Goal: Task Accomplishment & Management: Complete application form

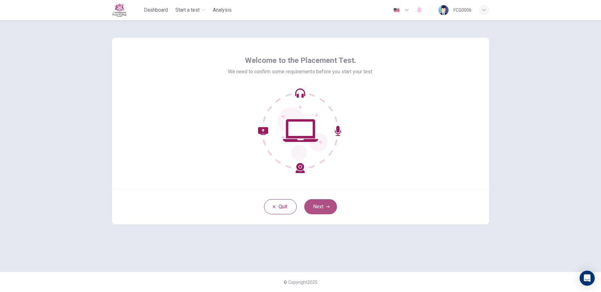
click at [331, 206] on button "Next" at bounding box center [320, 206] width 33 height 15
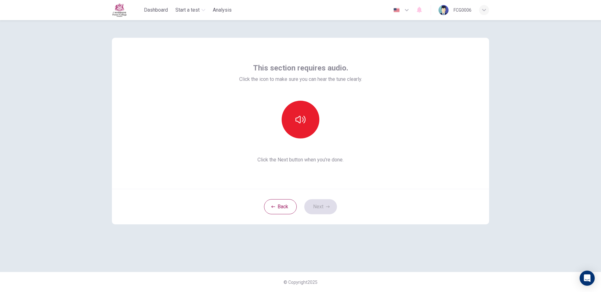
click at [281, 112] on div at bounding box center [301, 120] width 68 height 38
click at [300, 130] on button "button" at bounding box center [301, 120] width 38 height 38
click at [302, 123] on icon "button" at bounding box center [301, 119] width 10 height 10
click at [306, 119] on button "button" at bounding box center [301, 120] width 38 height 38
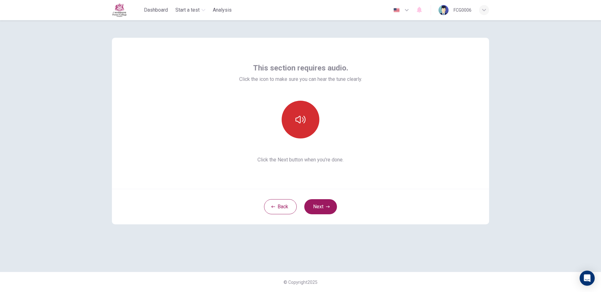
click at [299, 119] on icon "button" at bounding box center [301, 119] width 10 height 10
click at [321, 204] on button "Next" at bounding box center [320, 206] width 33 height 15
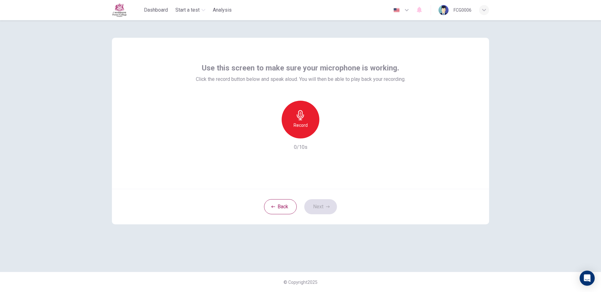
click at [307, 122] on h6 "Record" at bounding box center [301, 125] width 14 height 8
click at [299, 125] on h6 "Stop" at bounding box center [300, 125] width 9 height 8
click at [330, 136] on icon "button" at bounding box center [329, 133] width 6 height 6
click at [330, 133] on icon "button" at bounding box center [329, 133] width 6 height 6
click at [274, 132] on icon "button" at bounding box center [272, 133] width 6 height 6
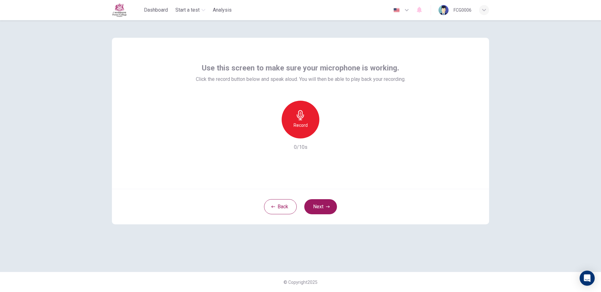
click at [305, 130] on div "Record" at bounding box center [301, 120] width 38 height 38
click at [305, 130] on div "Stop" at bounding box center [301, 120] width 38 height 38
click at [329, 139] on div "Record 1/10s" at bounding box center [301, 126] width 210 height 50
click at [329, 133] on icon "button" at bounding box center [330, 133] width 3 height 4
click at [271, 133] on icon "button" at bounding box center [272, 133] width 6 height 6
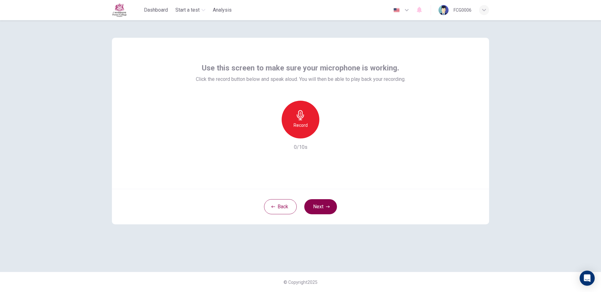
click at [319, 209] on button "Next" at bounding box center [320, 206] width 33 height 15
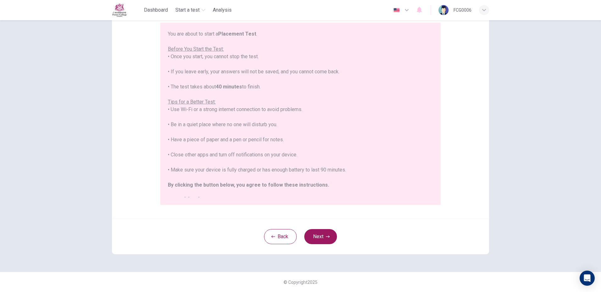
scroll to position [7, 0]
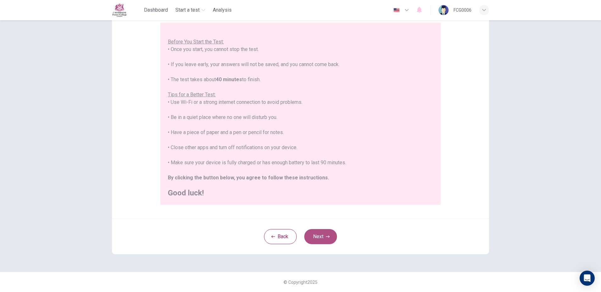
click at [331, 233] on button "Next" at bounding box center [320, 236] width 33 height 15
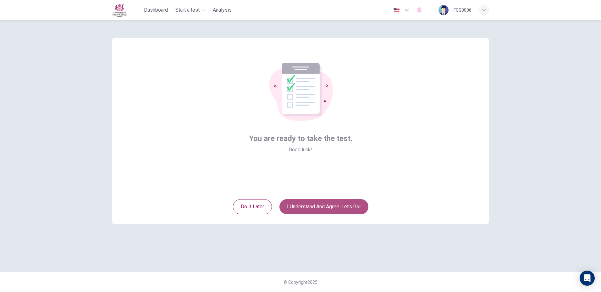
click at [333, 206] on button "I understand and agree. Let’s go!" at bounding box center [324, 206] width 89 height 15
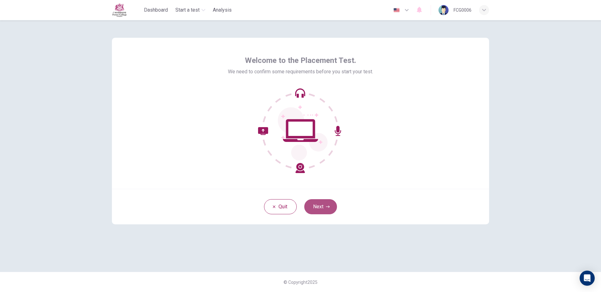
click at [326, 208] on icon "button" at bounding box center [328, 207] width 4 height 4
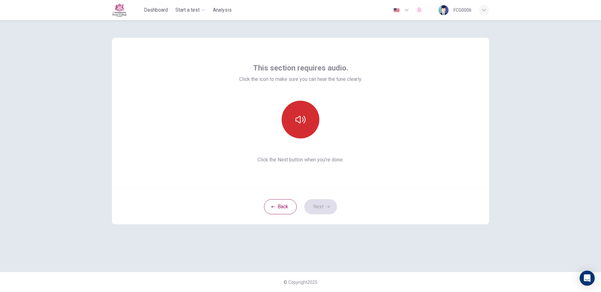
click at [303, 124] on icon "button" at bounding box center [301, 119] width 10 height 10
click at [324, 205] on button "Next" at bounding box center [320, 206] width 33 height 15
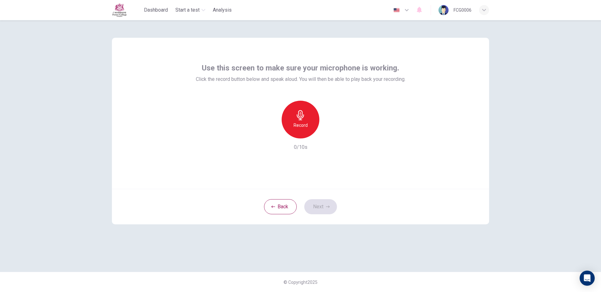
click at [297, 122] on h6 "Record" at bounding box center [301, 125] width 14 height 8
click at [300, 126] on h6 "Stop" at bounding box center [300, 125] width 9 height 8
click at [328, 136] on icon "button" at bounding box center [329, 133] width 6 height 6
click at [324, 206] on button "Next" at bounding box center [320, 206] width 33 height 15
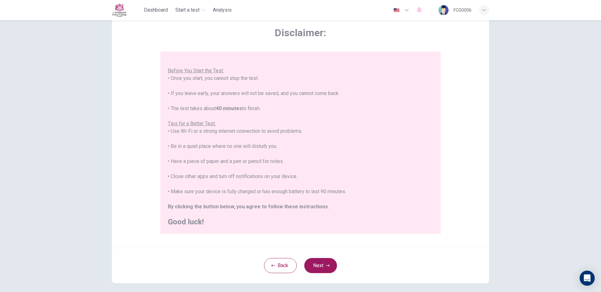
scroll to position [58, 0]
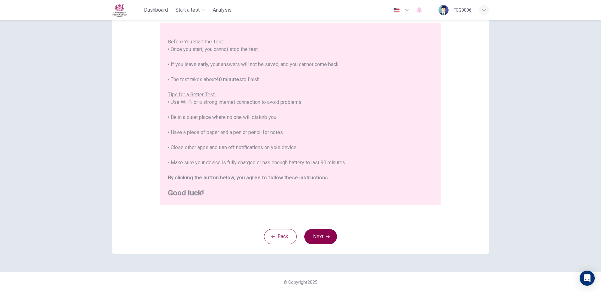
click at [312, 242] on button "Next" at bounding box center [320, 236] width 33 height 15
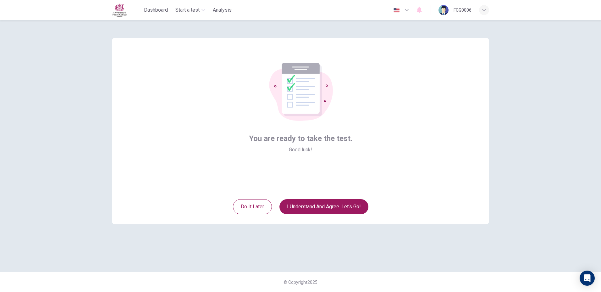
scroll to position [0, 0]
click at [330, 207] on button "I understand and agree. Let’s go!" at bounding box center [324, 206] width 89 height 15
click at [334, 211] on button "I understand and agree. Let’s go!" at bounding box center [324, 206] width 89 height 15
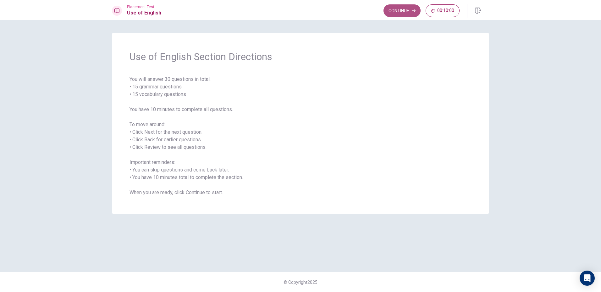
click at [401, 12] on button "Continue" at bounding box center [402, 10] width 37 height 13
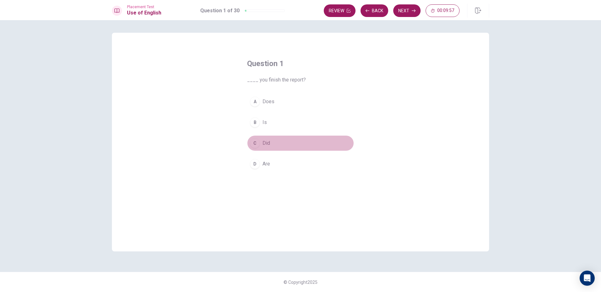
click at [257, 141] on div "C" at bounding box center [255, 143] width 10 height 10
click at [407, 11] on button "Next" at bounding box center [406, 10] width 27 height 13
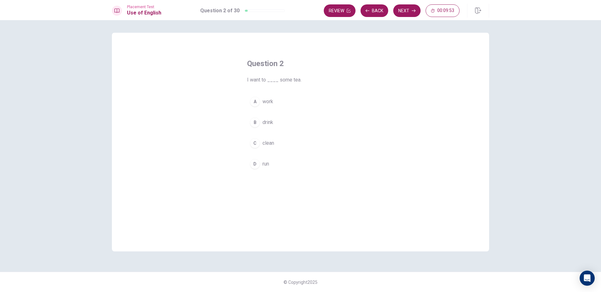
click at [268, 121] on span "drink" at bounding box center [268, 123] width 11 height 8
click at [404, 10] on button "Next" at bounding box center [406, 10] width 27 height 13
click at [272, 165] on span "went" at bounding box center [268, 164] width 11 height 8
click at [407, 10] on button "Next" at bounding box center [406, 10] width 27 height 13
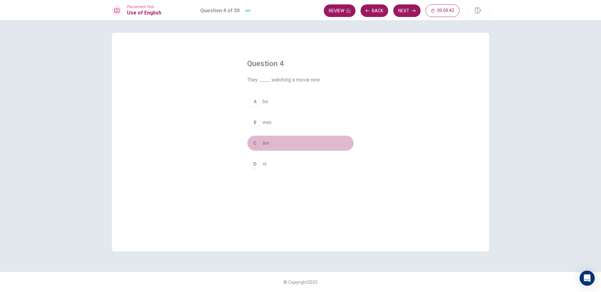
click at [267, 146] on span "are" at bounding box center [266, 143] width 7 height 8
click at [404, 13] on button "Next" at bounding box center [406, 10] width 27 height 13
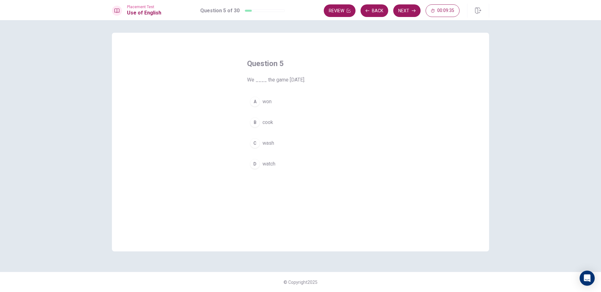
click at [260, 101] on button "A won" at bounding box center [300, 102] width 107 height 16
click at [402, 16] on button "Next" at bounding box center [406, 10] width 27 height 13
click at [268, 119] on span "washed" at bounding box center [271, 123] width 17 height 8
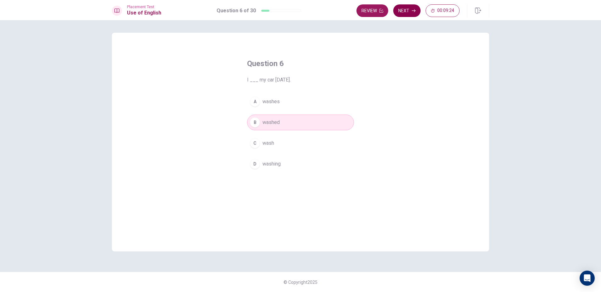
click at [409, 10] on button "Next" at bounding box center [406, 10] width 27 height 13
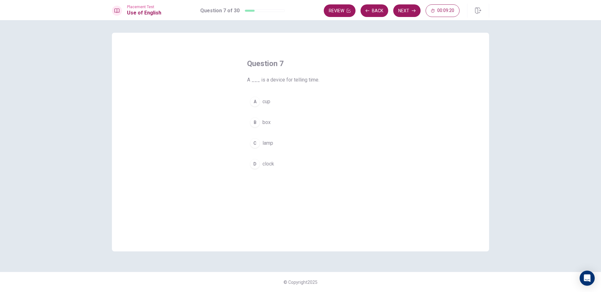
click at [261, 163] on button "D clock" at bounding box center [300, 164] width 107 height 16
click at [407, 15] on button "Next" at bounding box center [406, 10] width 27 height 13
click at [259, 118] on button "B am studying" at bounding box center [300, 122] width 107 height 16
click at [405, 12] on button "Next" at bounding box center [406, 10] width 27 height 13
click at [267, 166] on span "key" at bounding box center [267, 164] width 8 height 8
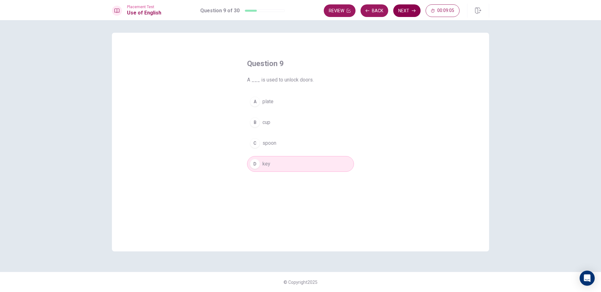
click at [412, 11] on icon "button" at bounding box center [414, 11] width 4 height 4
click at [252, 160] on div "D" at bounding box center [255, 164] width 10 height 10
click at [266, 139] on span "wear" at bounding box center [268, 143] width 11 height 8
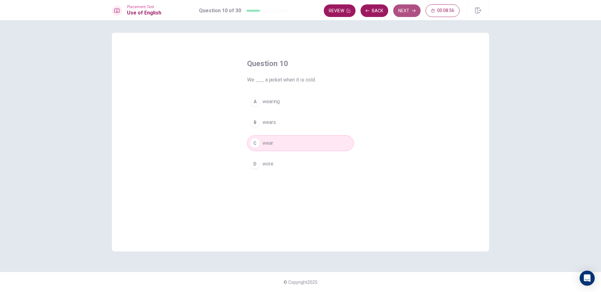
click at [406, 8] on button "Next" at bounding box center [406, 10] width 27 height 13
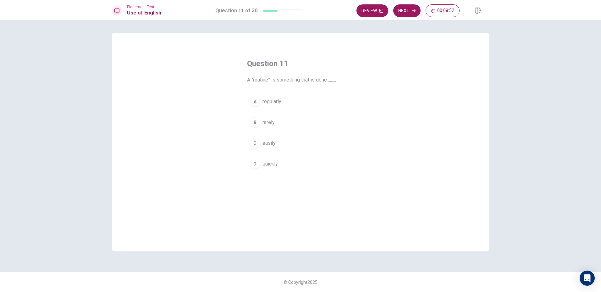
click at [272, 103] on span "regularly" at bounding box center [272, 102] width 19 height 8
click at [408, 8] on button "Next" at bounding box center [406, 10] width 27 height 13
click at [277, 146] on span "positive" at bounding box center [272, 143] width 18 height 8
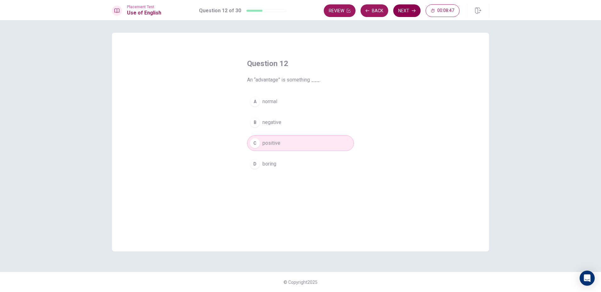
click at [412, 9] on icon "button" at bounding box center [414, 11] width 4 height 4
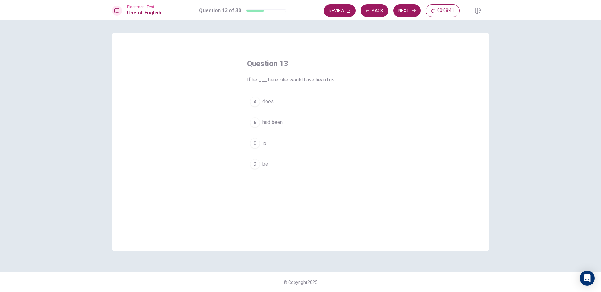
click at [278, 123] on span "had been" at bounding box center [273, 123] width 20 height 8
click at [404, 13] on button "Next" at bounding box center [406, 10] width 27 height 13
click at [276, 141] on span "trained" at bounding box center [270, 143] width 15 height 8
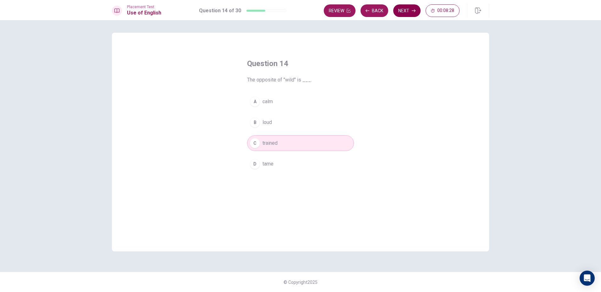
click at [411, 15] on button "Next" at bounding box center [406, 10] width 27 height 13
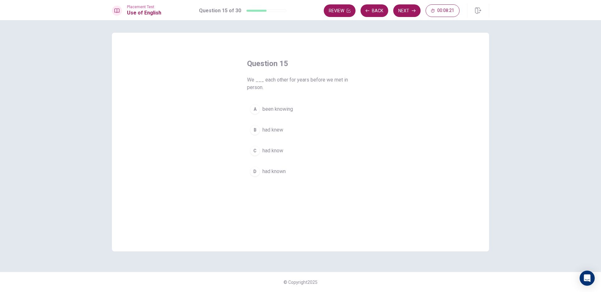
click at [271, 110] on span "been knowing" at bounding box center [278, 109] width 30 height 8
click at [409, 10] on button "Next" at bounding box center [406, 10] width 27 height 13
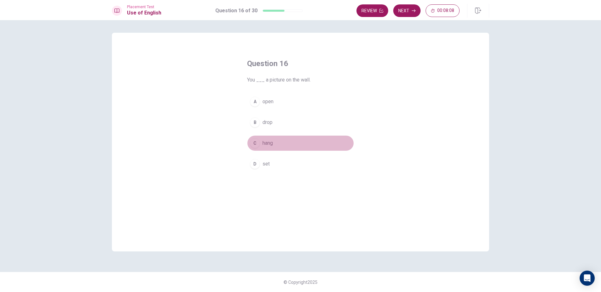
click at [255, 140] on div "C" at bounding box center [255, 143] width 10 height 10
click at [409, 9] on button "Next" at bounding box center [406, 10] width 27 height 13
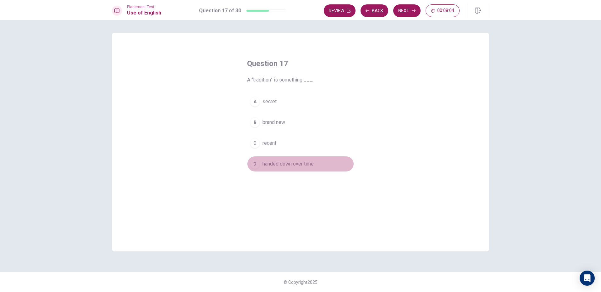
click at [262, 160] on button "D handed down over time" at bounding box center [300, 164] width 107 height 16
click at [404, 11] on button "Next" at bounding box center [406, 10] width 27 height 13
click at [269, 168] on button "D often" at bounding box center [300, 164] width 107 height 16
click at [407, 8] on button "Next" at bounding box center [406, 10] width 27 height 13
click at [279, 118] on button "B a place" at bounding box center [300, 122] width 107 height 16
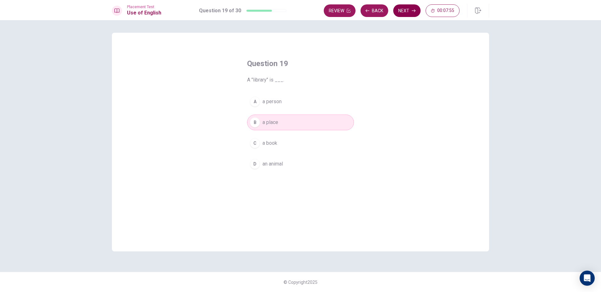
click at [413, 10] on icon "button" at bounding box center [414, 11] width 4 height 4
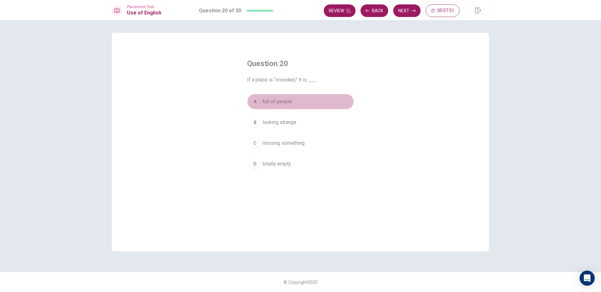
click at [269, 102] on span "full of people" at bounding box center [278, 102] width 30 height 8
click at [406, 7] on button "Next" at bounding box center [406, 10] width 27 height 13
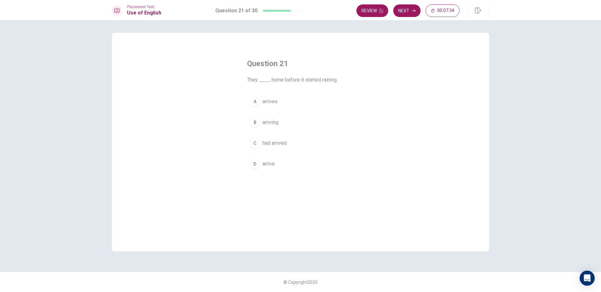
click at [277, 146] on span "had arrived" at bounding box center [275, 143] width 24 height 8
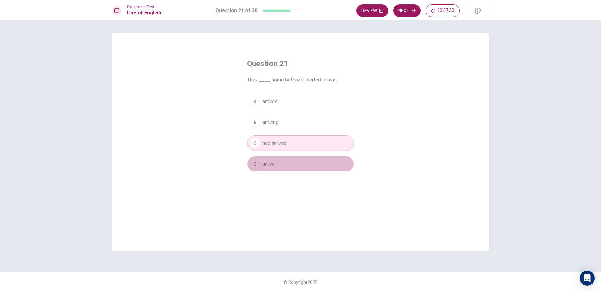
click at [283, 162] on button "D arrive" at bounding box center [300, 164] width 107 height 16
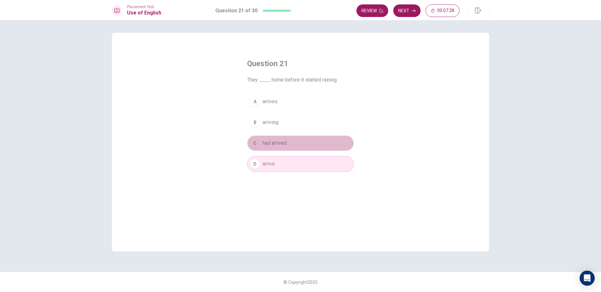
click at [288, 139] on button "C had arrived" at bounding box center [300, 143] width 107 height 16
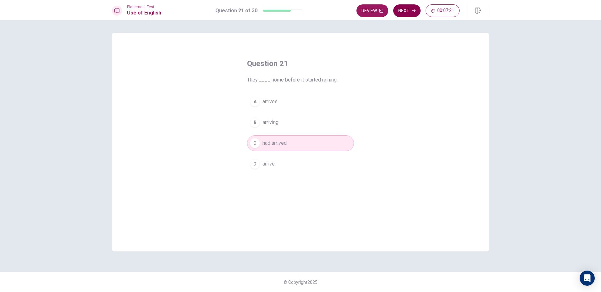
click at [406, 13] on button "Next" at bounding box center [406, 10] width 27 height 13
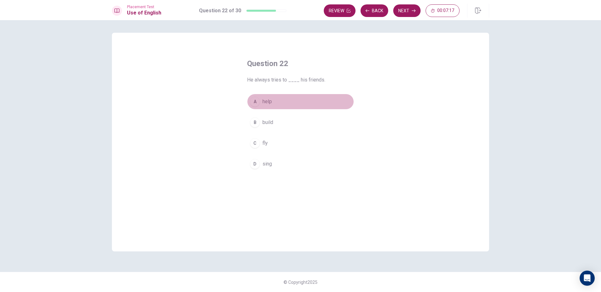
click at [272, 95] on button "A help" at bounding box center [300, 102] width 107 height 16
click at [404, 13] on button "Next" at bounding box center [406, 10] width 27 height 13
click at [269, 100] on span "have" at bounding box center [268, 102] width 10 height 8
click at [411, 12] on button "Next" at bounding box center [406, 10] width 27 height 13
click at [272, 123] on span "thick" at bounding box center [268, 123] width 10 height 8
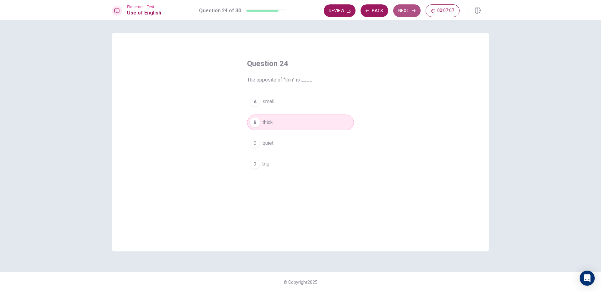
click at [405, 8] on button "Next" at bounding box center [406, 10] width 27 height 13
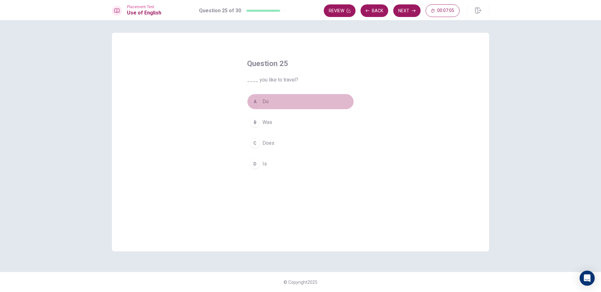
click at [280, 99] on button "A Do" at bounding box center [300, 102] width 107 height 16
click at [413, 9] on icon "button" at bounding box center [414, 11] width 4 height 4
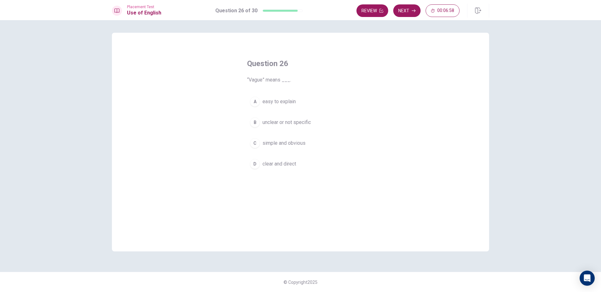
click at [289, 122] on span "unclear or not specific" at bounding box center [287, 123] width 48 height 8
click at [409, 11] on button "Next" at bounding box center [406, 10] width 27 height 13
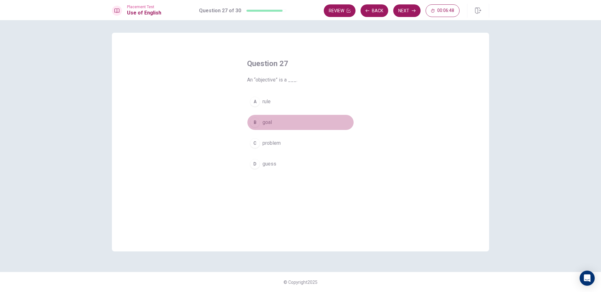
click at [271, 123] on span "goal" at bounding box center [267, 123] width 9 height 8
click at [403, 10] on button "Next" at bounding box center [406, 10] width 27 height 13
click at [277, 104] on button "A could" at bounding box center [300, 102] width 107 height 16
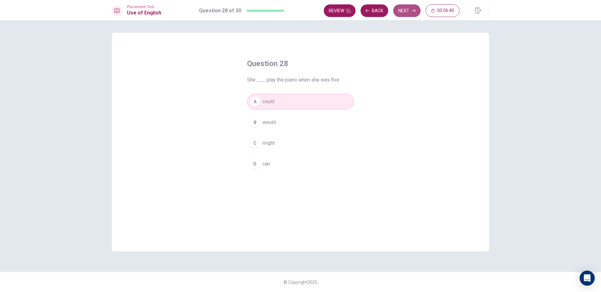
click at [406, 7] on button "Next" at bounding box center [406, 10] width 27 height 13
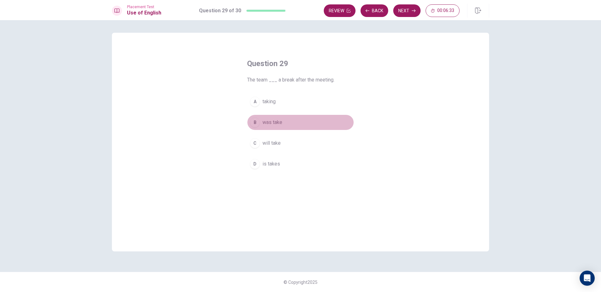
click at [281, 123] on span "was take" at bounding box center [273, 123] width 20 height 8
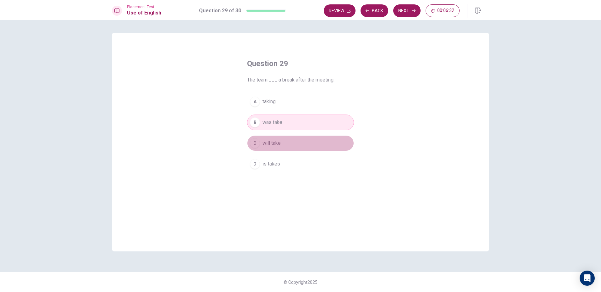
click at [289, 143] on button "C will take" at bounding box center [300, 143] width 107 height 16
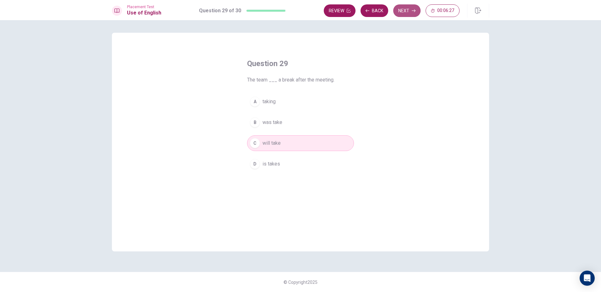
click at [401, 9] on button "Next" at bounding box center [406, 10] width 27 height 13
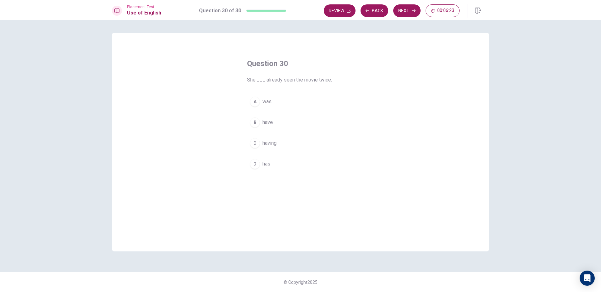
click at [259, 164] on div "D" at bounding box center [255, 164] width 10 height 10
click at [402, 8] on button "Next" at bounding box center [406, 10] width 27 height 13
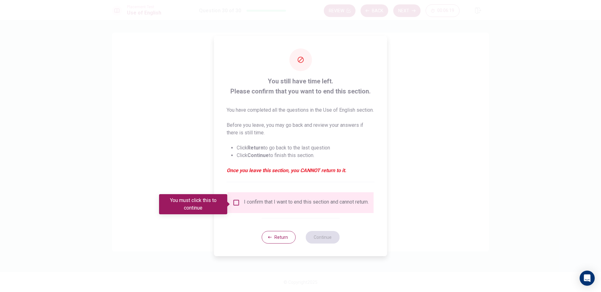
click at [235, 206] on input "You must click this to continue" at bounding box center [237, 203] width 8 height 8
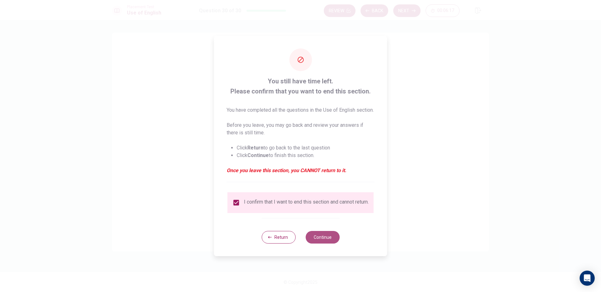
click at [325, 243] on button "Continue" at bounding box center [323, 237] width 34 height 13
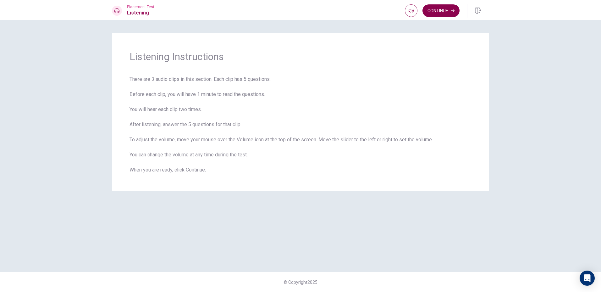
click at [449, 11] on button "Continue" at bounding box center [441, 10] width 37 height 13
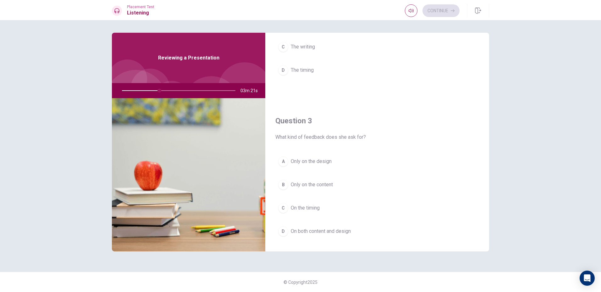
scroll to position [283, 0]
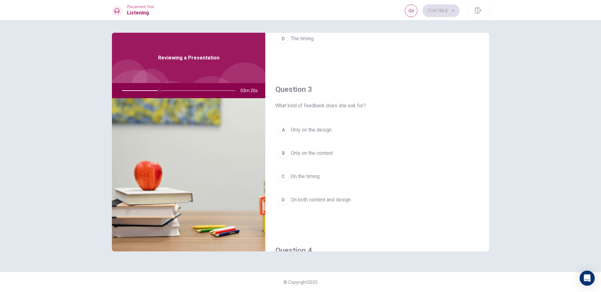
click at [302, 199] on span "On both content and design" at bounding box center [321, 200] width 60 height 8
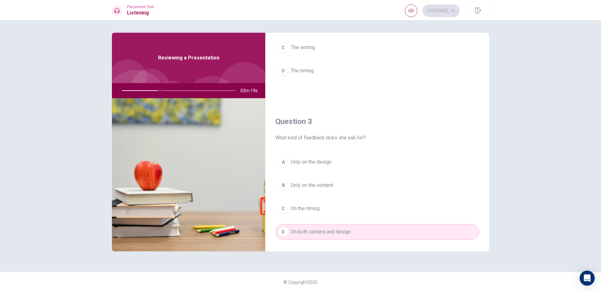
scroll to position [252, 0]
click at [334, 160] on button "A Only on the design" at bounding box center [377, 161] width 204 height 16
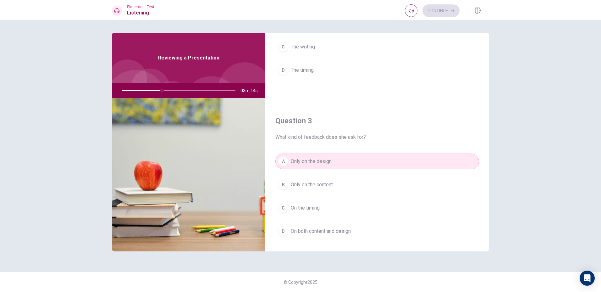
click at [324, 225] on button "D On both content and design" at bounding box center [377, 231] width 204 height 16
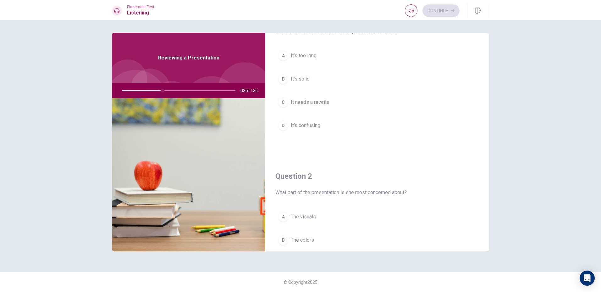
scroll to position [0, 0]
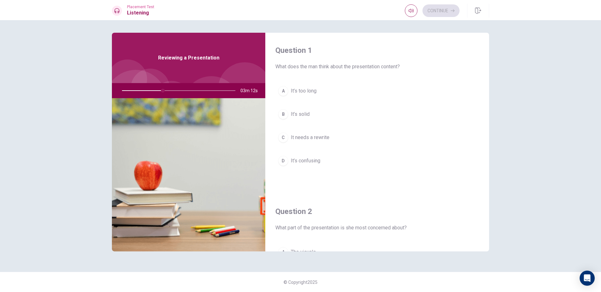
click at [316, 112] on button "B It’s solid" at bounding box center [377, 114] width 204 height 16
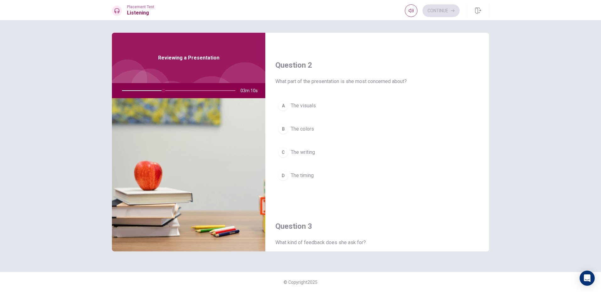
scroll to position [157, 0]
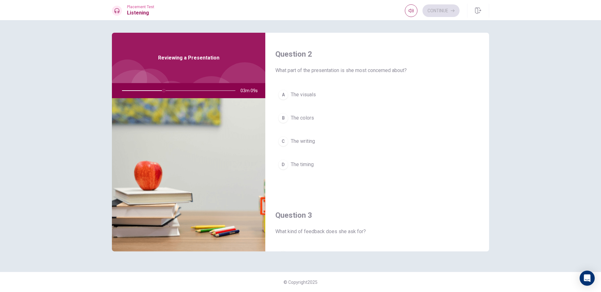
click at [313, 97] on span "The visuals" at bounding box center [303, 95] width 25 height 8
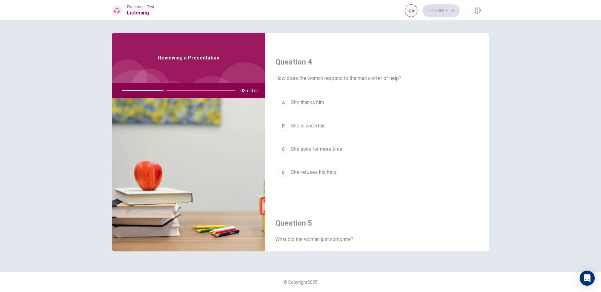
scroll to position [472, 0]
click at [357, 105] on button "A She thanks him" at bounding box center [377, 102] width 204 height 16
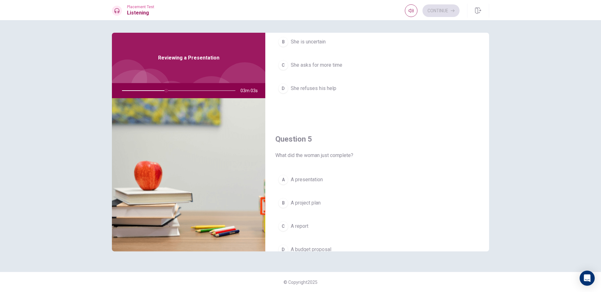
scroll to position [586, 0]
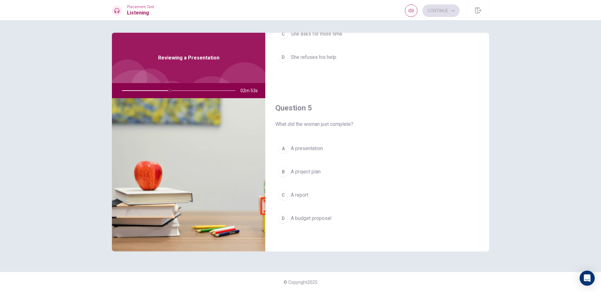
click at [341, 149] on button "A A presentation" at bounding box center [377, 149] width 204 height 16
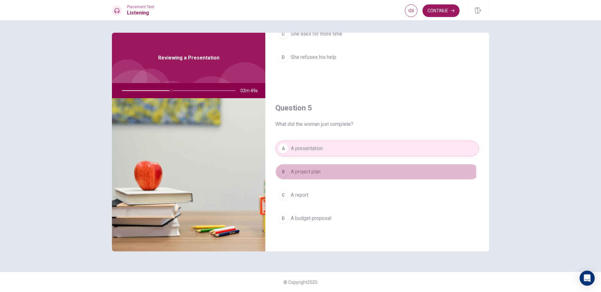
click at [336, 173] on button "B A project plan" at bounding box center [377, 172] width 204 height 16
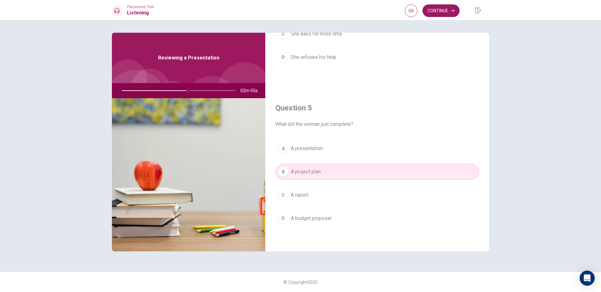
drag, startPoint x: 190, startPoint y: 88, endPoint x: 187, endPoint y: 93, distance: 6.1
click at [187, 93] on div at bounding box center [177, 90] width 126 height 15
click at [189, 91] on div at bounding box center [177, 90] width 126 height 15
click at [297, 148] on span "A presentation" at bounding box center [307, 149] width 32 height 8
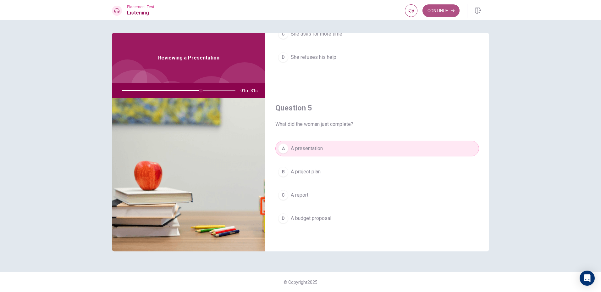
click at [443, 13] on button "Continue" at bounding box center [441, 10] width 37 height 13
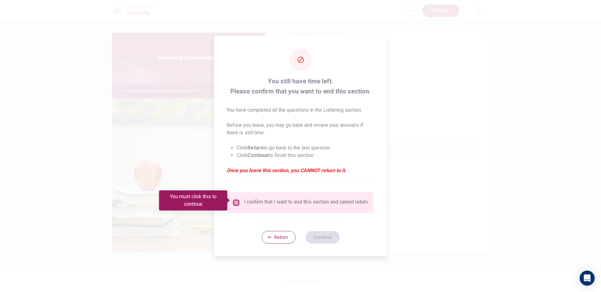
click at [236, 199] on input "You must click this to continue" at bounding box center [237, 203] width 8 height 8
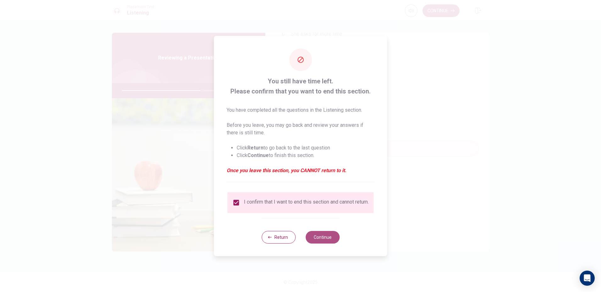
click at [328, 237] on button "Continue" at bounding box center [323, 237] width 34 height 13
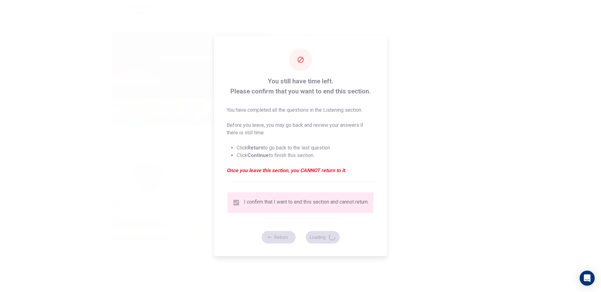
type input "72"
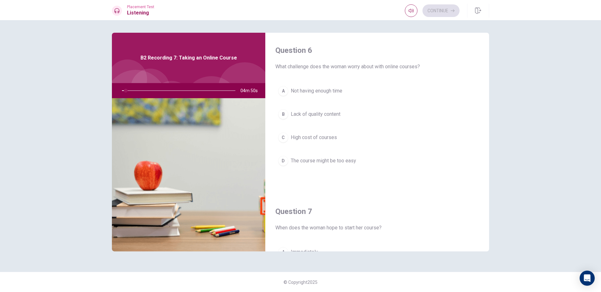
click at [337, 92] on span "Not having enough time" at bounding box center [317, 91] width 52 height 8
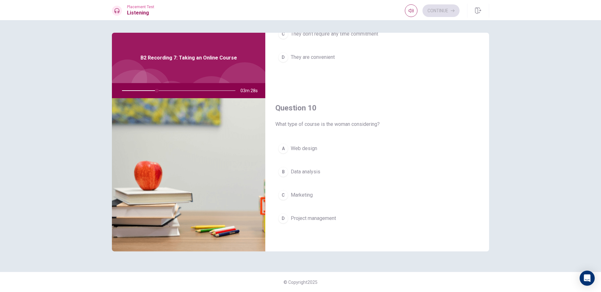
drag, startPoint x: 327, startPoint y: 172, endPoint x: 328, endPoint y: 168, distance: 3.8
click at [327, 171] on button "B Data analysis" at bounding box center [377, 172] width 204 height 16
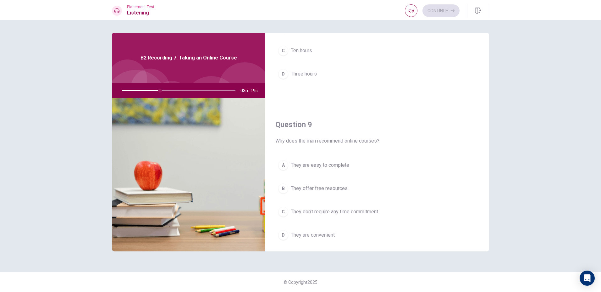
scroll to position [440, 0]
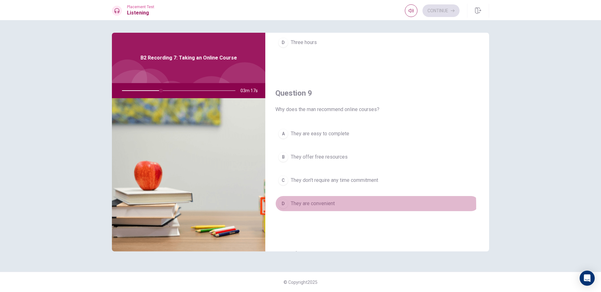
click at [329, 206] on span "They are convenient" at bounding box center [313, 204] width 44 height 8
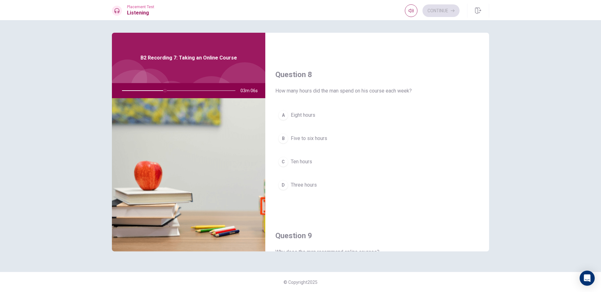
scroll to position [314, 0]
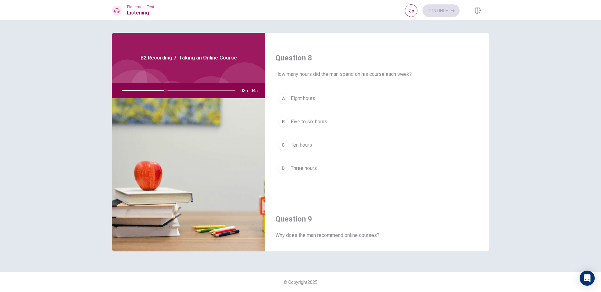
click at [333, 123] on button "B Five to six hours" at bounding box center [377, 122] width 204 height 16
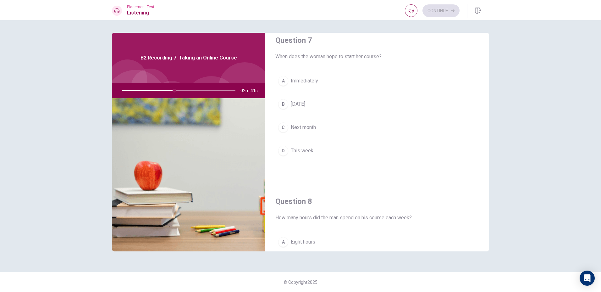
scroll to position [189, 0]
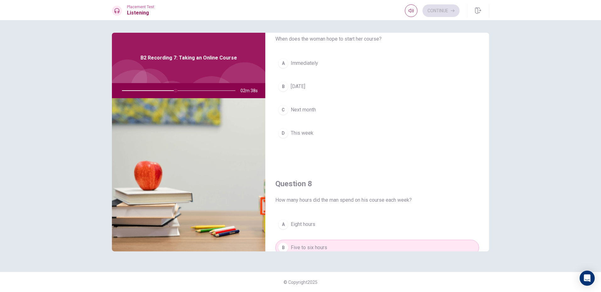
click at [312, 109] on span "Next month" at bounding box center [303, 110] width 25 height 8
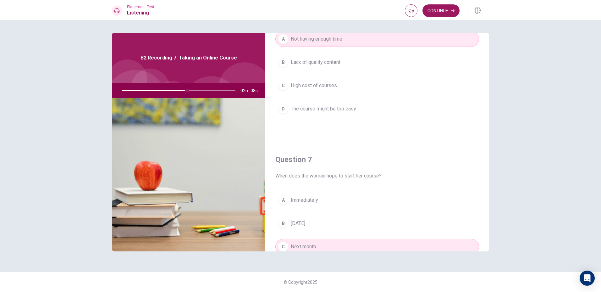
scroll to position [0, 0]
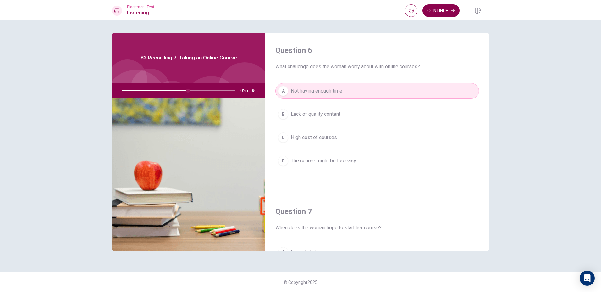
click at [443, 9] on button "Continue" at bounding box center [441, 10] width 37 height 13
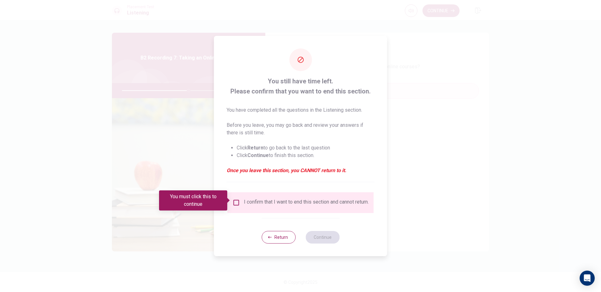
click at [236, 201] on input "You must click this to continue" at bounding box center [237, 203] width 8 height 8
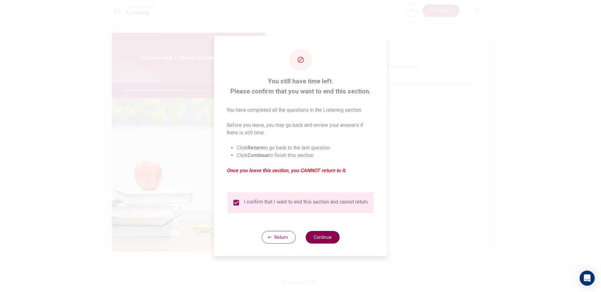
click at [330, 243] on button "Continue" at bounding box center [323, 237] width 34 height 13
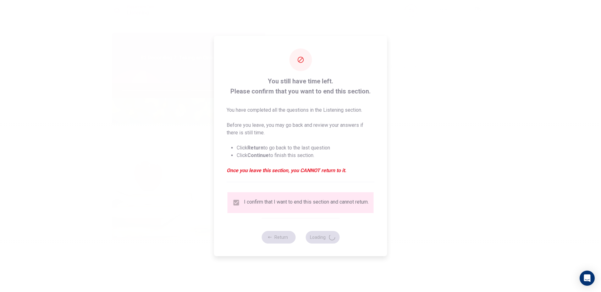
type input "60"
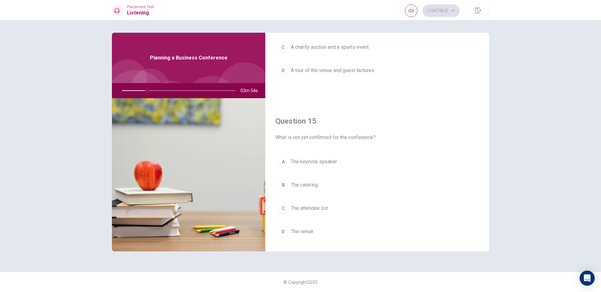
scroll to position [586, 0]
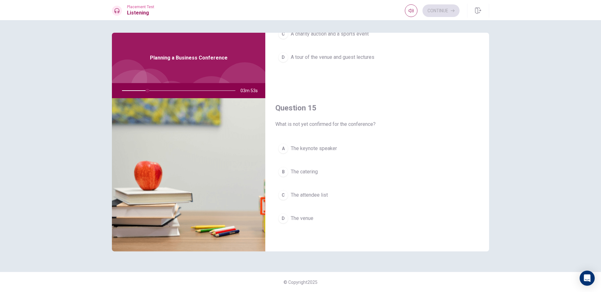
click at [343, 141] on button "A The keynote speaker" at bounding box center [377, 149] width 204 height 16
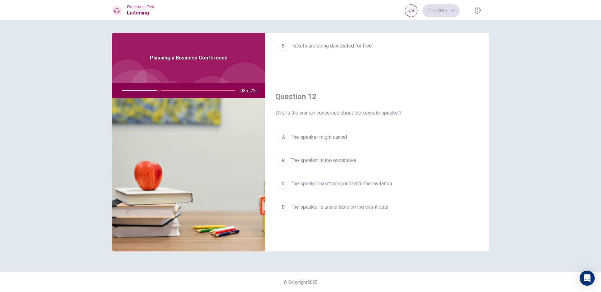
scroll to position [126, 0]
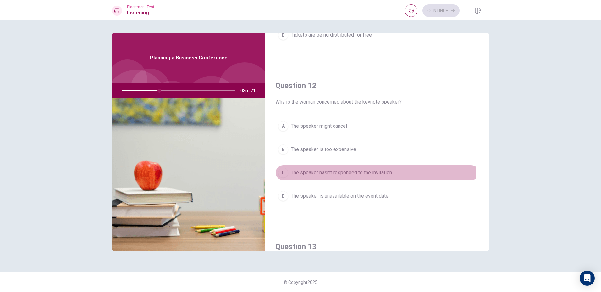
click at [356, 171] on span "The speaker hasn’t responded to the invitation" at bounding box center [341, 173] width 101 height 8
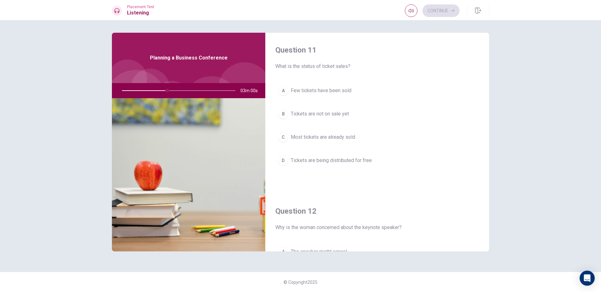
scroll to position [0, 0]
click at [335, 140] on span "Most tickets are already sold" at bounding box center [323, 138] width 64 height 8
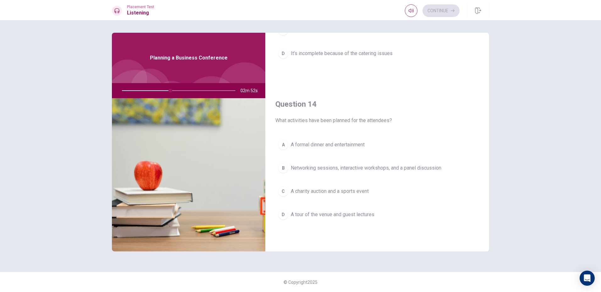
scroll to position [440, 0]
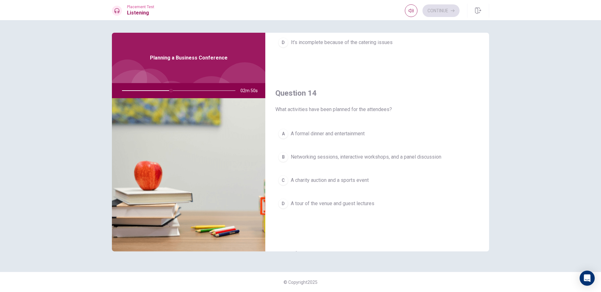
click at [358, 153] on button "B Networking sessions, interactive workshops, and a panel discussion" at bounding box center [377, 157] width 204 height 16
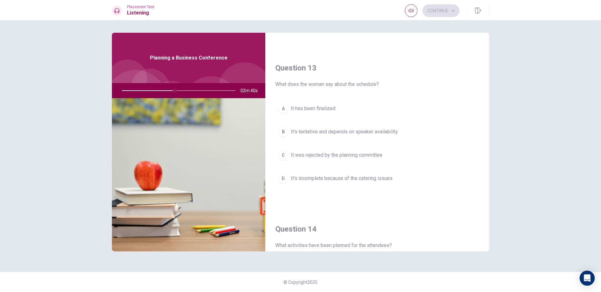
scroll to position [303, 0]
click at [370, 185] on button "D It’s incomplete because of the catering issues" at bounding box center [377, 179] width 204 height 16
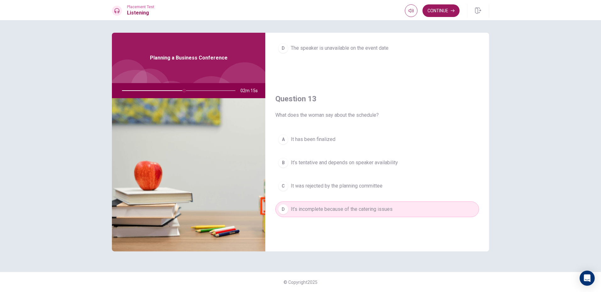
scroll to position [314, 0]
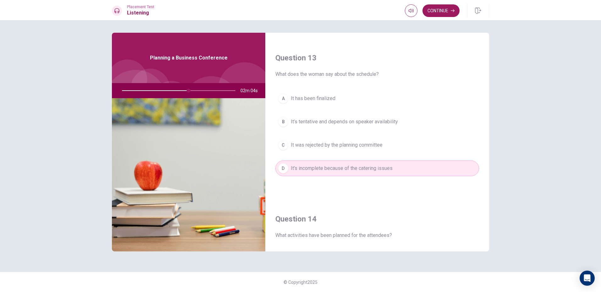
click at [362, 128] on button "B It’s tentative and depends on speaker availability" at bounding box center [377, 122] width 204 height 16
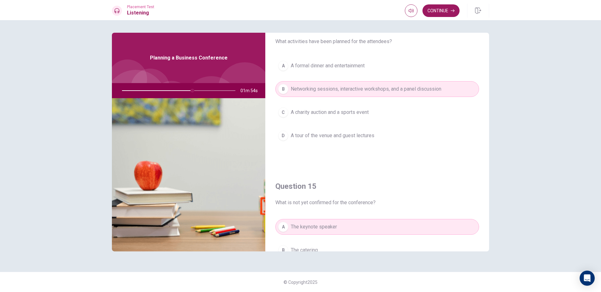
scroll to position [492, 0]
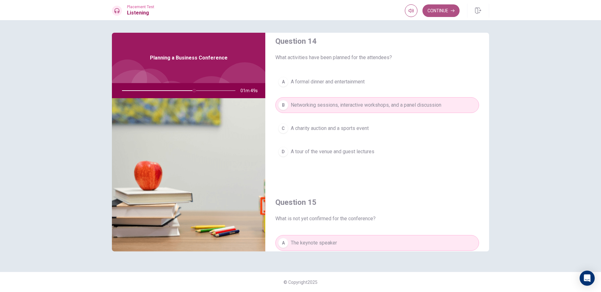
click at [436, 12] on button "Continue" at bounding box center [441, 10] width 37 height 13
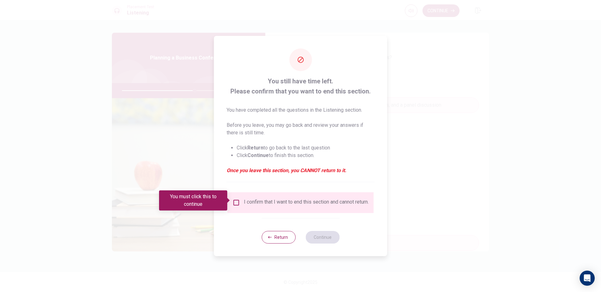
click at [236, 199] on input "You must click this to continue" at bounding box center [237, 203] width 8 height 8
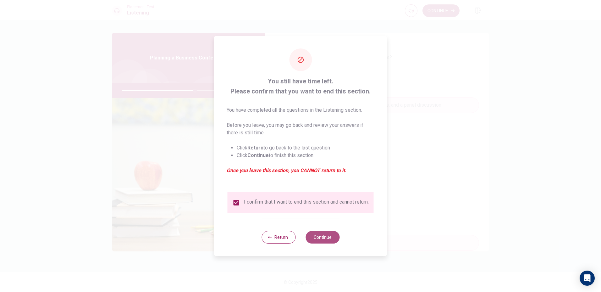
click at [319, 237] on button "Continue" at bounding box center [323, 237] width 34 height 13
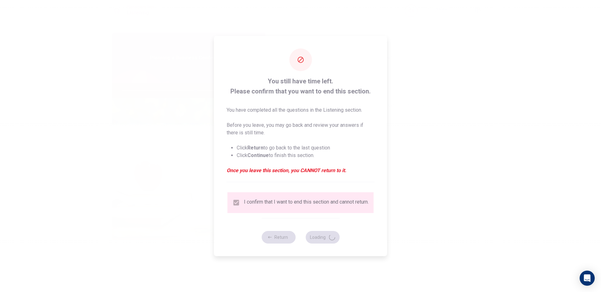
type input "65"
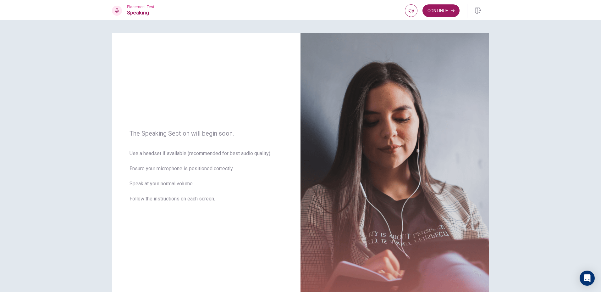
scroll to position [48, 0]
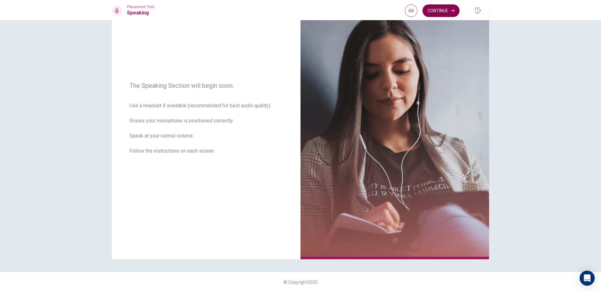
click at [450, 8] on button "Continue" at bounding box center [441, 10] width 37 height 13
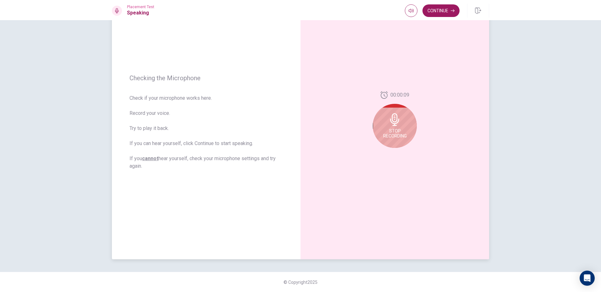
click at [390, 123] on icon at bounding box center [395, 119] width 13 height 13
click at [403, 153] on button "Play Audio" at bounding box center [401, 152] width 9 height 9
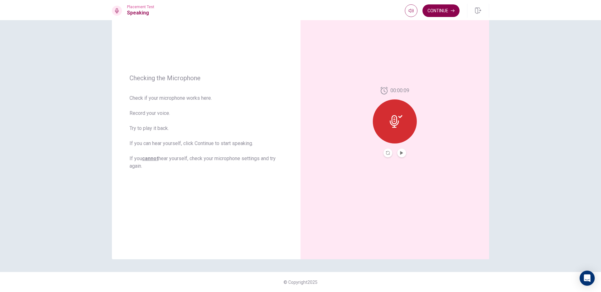
click at [443, 9] on button "Continue" at bounding box center [441, 10] width 37 height 13
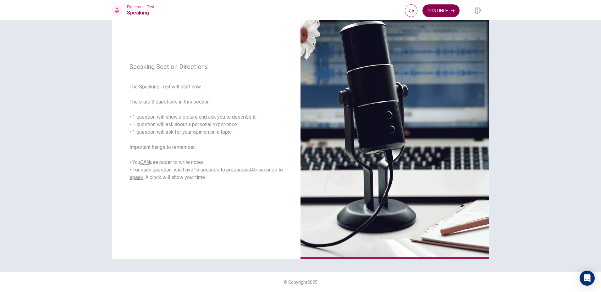
click at [443, 9] on button "Continue" at bounding box center [441, 10] width 37 height 13
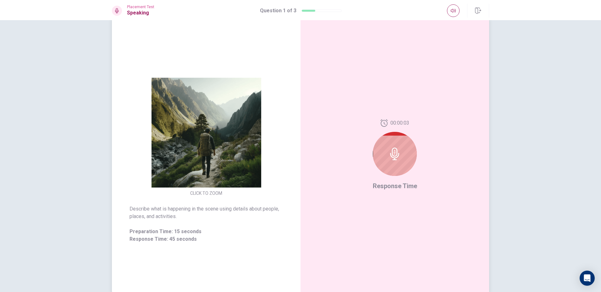
scroll to position [0, 0]
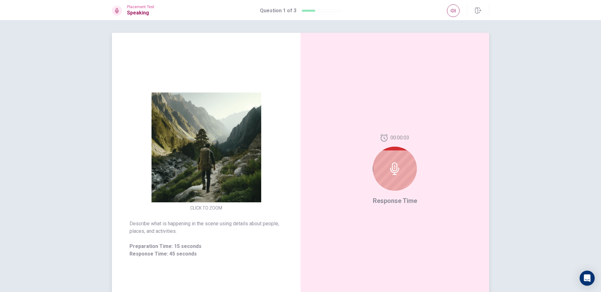
click at [410, 167] on div at bounding box center [395, 169] width 44 height 44
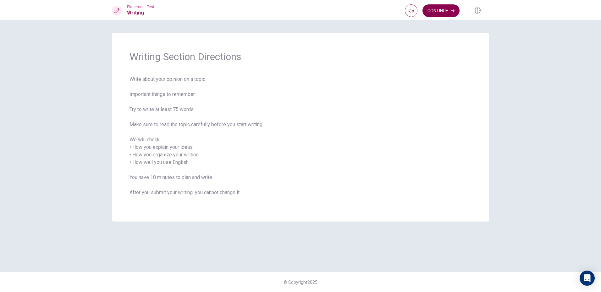
click at [446, 14] on button "Continue" at bounding box center [441, 10] width 37 height 13
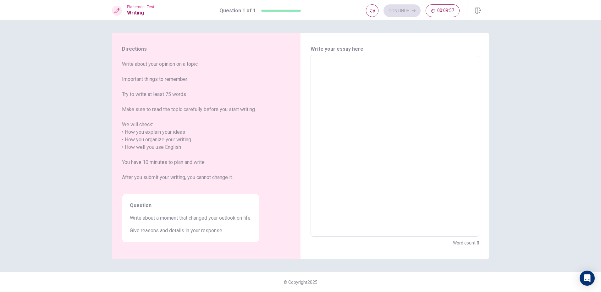
click at [359, 78] on textarea at bounding box center [395, 145] width 160 height 171
type textarea "I"
type textarea "x"
type textarea "I"
type textarea "x"
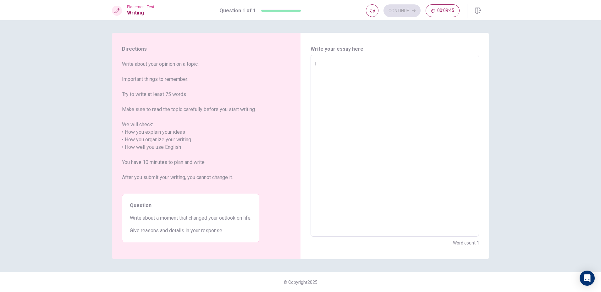
type textarea "I w"
type textarea "x"
type textarea "I wo"
type textarea "x"
type textarea "I wou"
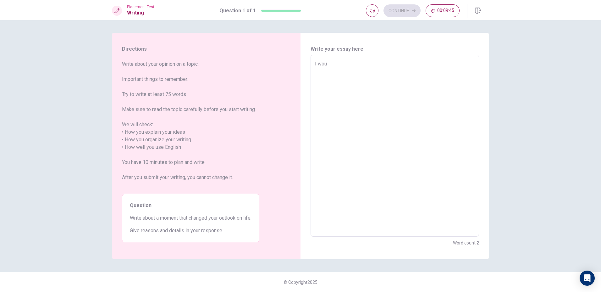
type textarea "x"
type textarea "I woul"
type textarea "x"
type textarea "I would"
type textarea "x"
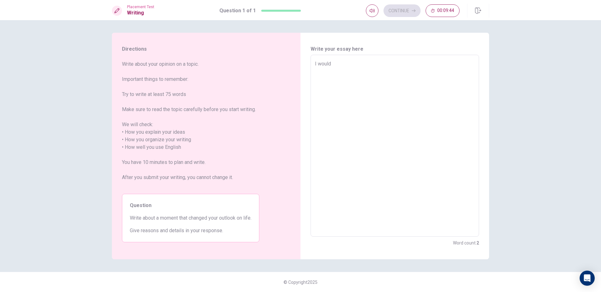
type textarea "I would"
type textarea "x"
type textarea "I would d"
type textarea "x"
type textarea "I would de"
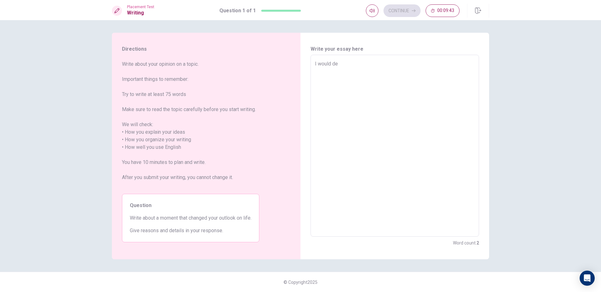
type textarea "x"
type textarea "I would des"
type textarea "x"
type textarea "I would desc"
type textarea "x"
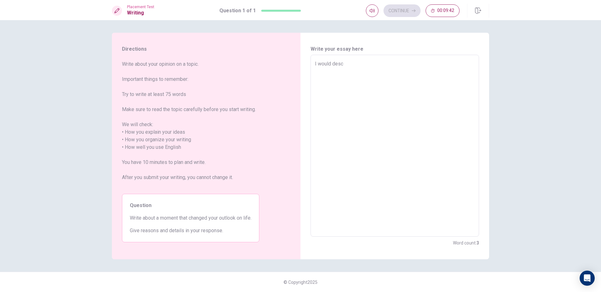
type textarea "I would desci"
type textarea "x"
type textarea "I would descir"
type textarea "x"
type textarea "I would descirb"
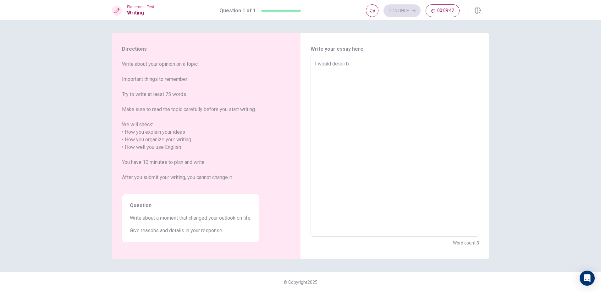
type textarea "x"
type textarea "I would descirbe"
type textarea "x"
type textarea "I would descirbe"
type textarea "x"
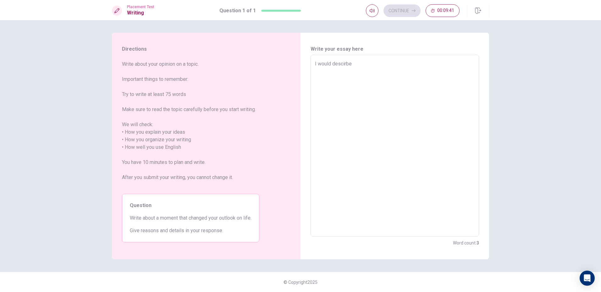
type textarea "I would descirbe t"
type textarea "x"
type textarea "I would descirbe th"
type textarea "x"
type textarea "I would descirbe the"
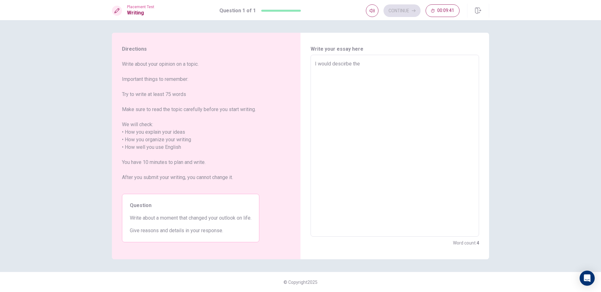
type textarea "x"
type textarea "I would descirbe the"
type textarea "x"
type textarea "I would descirbe the v"
type textarea "x"
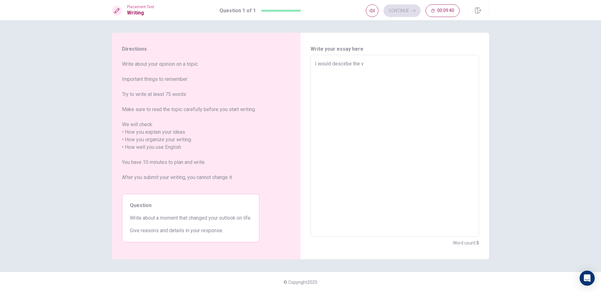
type textarea "I would descirbe the ve"
type textarea "x"
type textarea "I would descirbe the ver"
type textarea "x"
type textarea "I would descirbe the very"
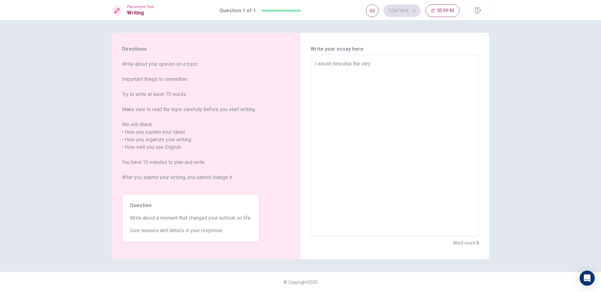
type textarea "x"
type textarea "I would descirbe the very"
type textarea "x"
type textarea "I would descirbe the very m"
type textarea "x"
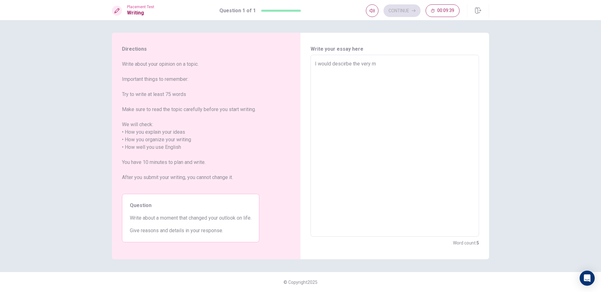
type textarea "I would descirbe the very mo"
type textarea "x"
type textarea "I would descirbe the very mom"
type textarea "x"
type textarea "I would descirbe the very momo"
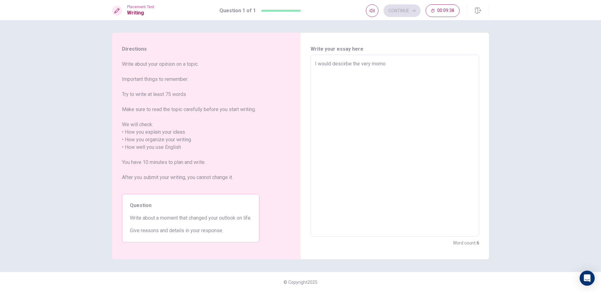
type textarea "x"
type textarea "I would descirbe the very [PERSON_NAME]"
type textarea "x"
type textarea "I would descirbe the very momone"
type textarea "x"
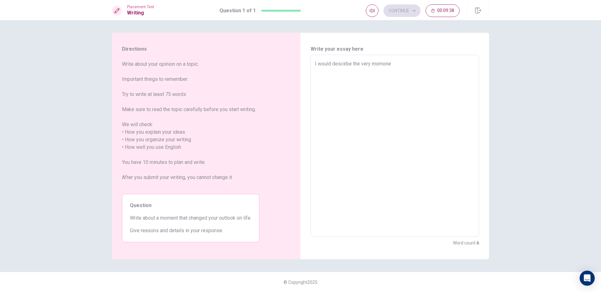
type textarea "I would descirbe the very momonet"
type textarea "x"
type textarea "I would descirbe the very momonet"
type textarea "x"
type textarea "I would descirbe the very momonet t"
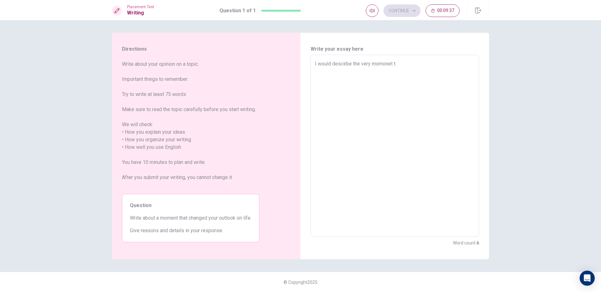
type textarea "x"
type textarea "I would descirbe the very momonet th"
type textarea "x"
type textarea "I would descirbe the very momonet tha"
type textarea "x"
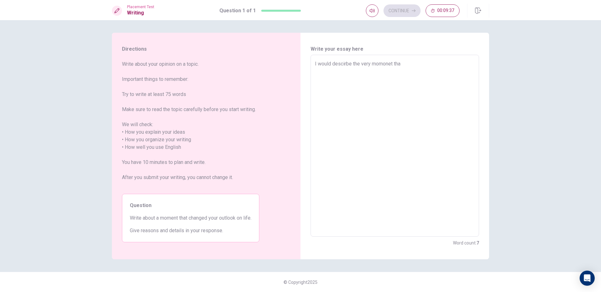
type textarea "I would descirbe the very momonet that"
type textarea "x"
type textarea "I would descirbe the very momonet that"
type textarea "x"
type textarea "I would descirbe the very momonet that c"
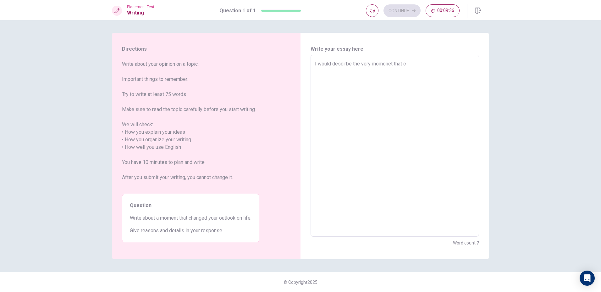
type textarea "x"
type textarea "I would descirbe the very momonet that ca"
type textarea "x"
type textarea "I would descirbe the very momonet that cal"
type textarea "x"
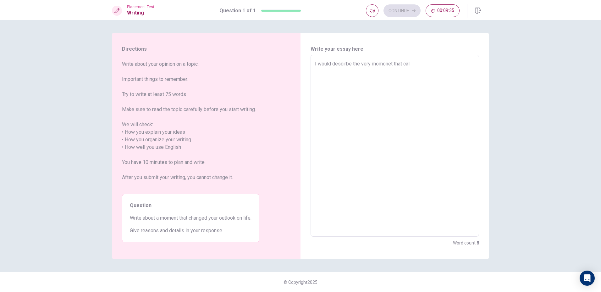
type textarea "I would descirbe the very momonet that call"
type textarea "x"
type textarea "I would descirbe the very momonet that calle"
type textarea "x"
type textarea "I would descirbe the very momonet that [PERSON_NAME]"
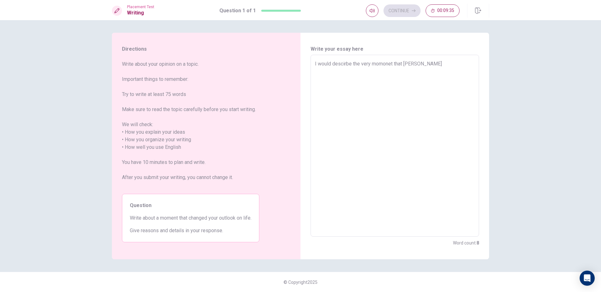
type textarea "x"
type textarea "I would descirbe the very momonet that calleng"
type textarea "x"
type textarea "I would descirbe the very momonet that [PERSON_NAME]"
type textarea "x"
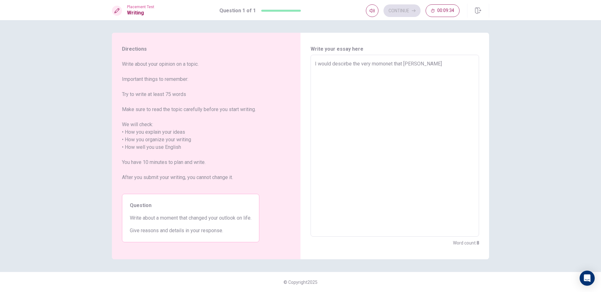
type textarea "I would descirbe the very momonet that calle"
type textarea "x"
type textarea "I would descirbe the very momonet that call"
type textarea "x"
type textarea "I would descirbe the very momonet that cal"
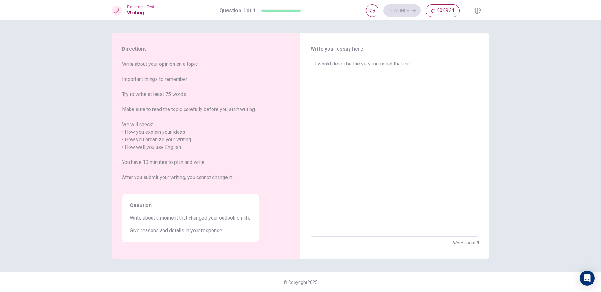
type textarea "x"
type textarea "I would descirbe the very momonet that ca"
type textarea "x"
type textarea "I would descirbe the very momonet that c"
type textarea "x"
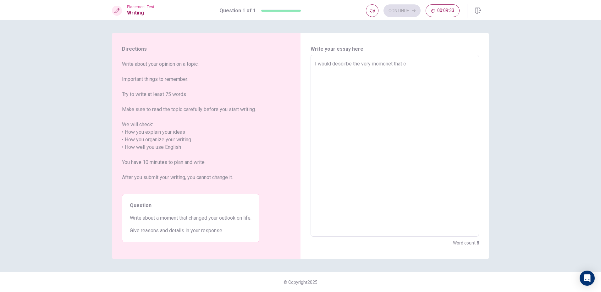
type textarea "I would descirbe the very momonet that"
type textarea "x"
type textarea "I would descirbe the very momonet that"
type textarea "x"
type textarea "I would descirbe the very momonet tha"
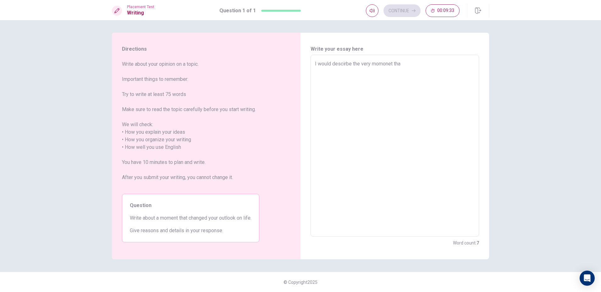
type textarea "x"
type textarea "I would descirbe the very momonet th"
type textarea "x"
type textarea "I would descirbe the very momonet t"
type textarea "x"
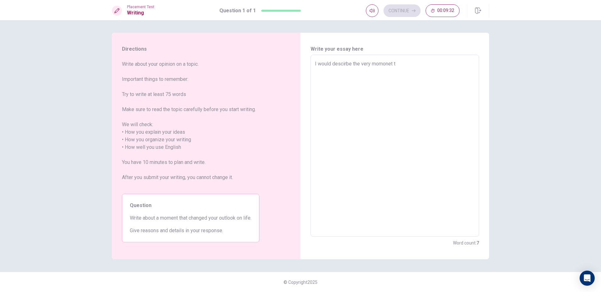
type textarea "I would descirbe the very momonet"
type textarea "x"
type textarea "I would descirbe the very momonet"
type textarea "x"
type textarea "I would descirbe the very momone"
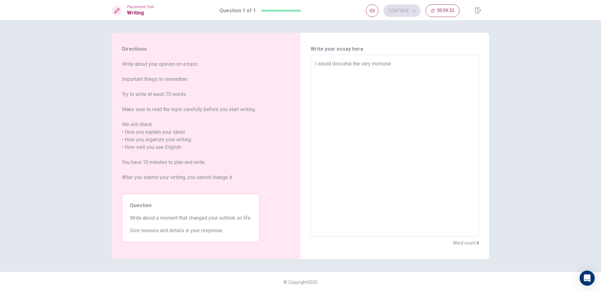
type textarea "x"
type textarea "I would descirbe the very [PERSON_NAME]"
type textarea "x"
type textarea "I would descirbe the very momo"
type textarea "x"
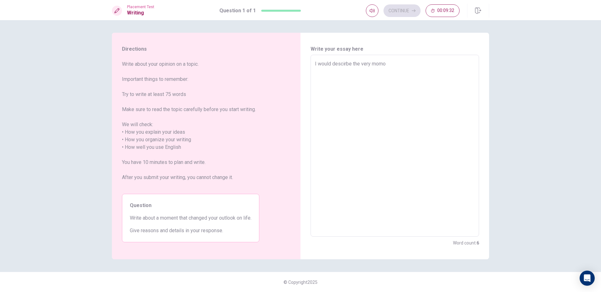
type textarea "I would descirbe the very mom"
type textarea "x"
type textarea "I would descirbe the very mo"
type textarea "x"
type textarea "I would descirbe the very mom"
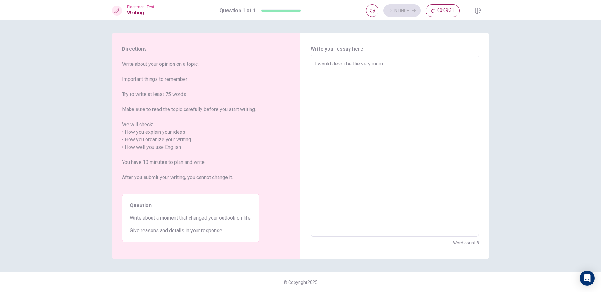
type textarea "x"
type textarea "I would descirbe the very mome"
type textarea "x"
type textarea "I would descirbe the very momen"
type textarea "x"
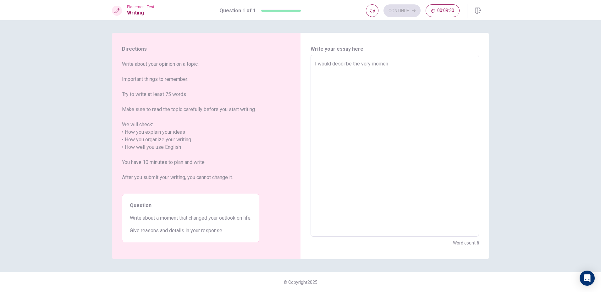
type textarea "I would descirbe the very moment"
type textarea "x"
type textarea "I would descirbe the very moment"
type textarea "x"
type textarea "I would descirbe the very moment t"
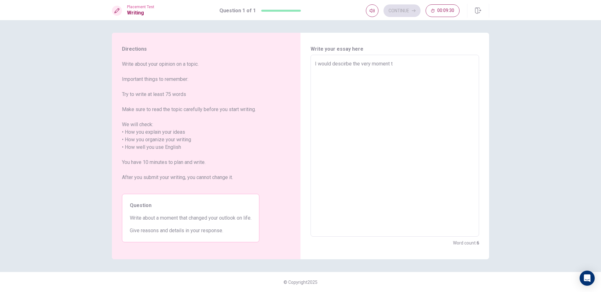
type textarea "x"
type textarea "I would descirbe the very moment th"
type textarea "x"
type textarea "I would descirbe the very moment tha"
type textarea "x"
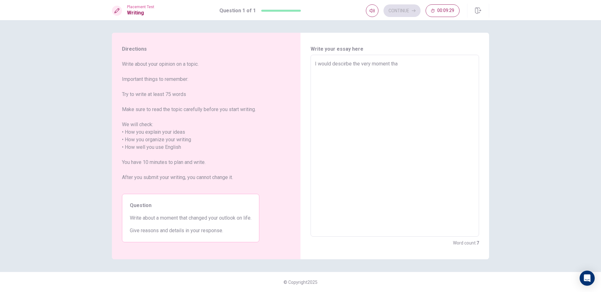
type textarea "I would descirbe the very moment that"
type textarea "x"
type textarea "I would descirbe the very moment that"
type textarea "x"
type textarea "I would descirbe the very moment that c"
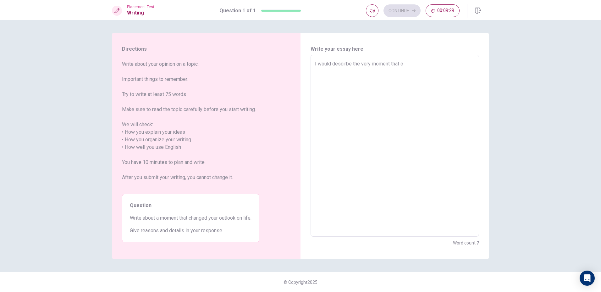
type textarea "x"
type textarea "I would descirbe the very moment that ch"
type textarea "x"
type textarea "I would descirbe the very moment that cha"
type textarea "x"
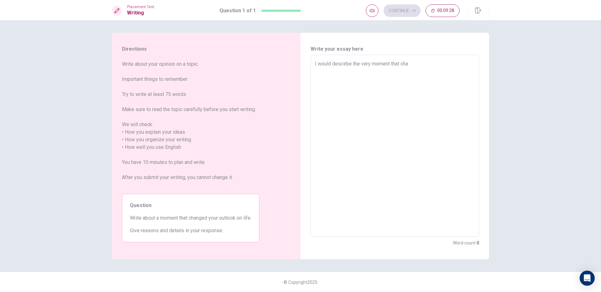
type textarea "I would descirbe the very moment that chal"
type textarea "x"
type textarea "I would descirbe the very moment that [PERSON_NAME]"
type textarea "x"
type textarea "I would descirbe the very moment that [PERSON_NAME]"
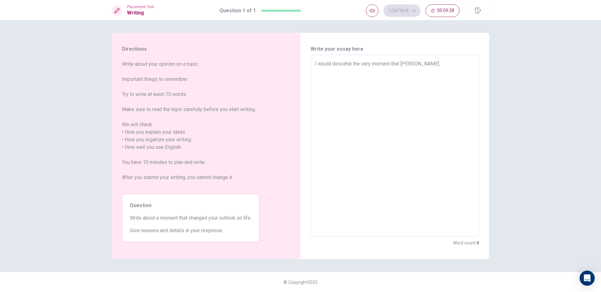
type textarea "x"
type textarea "I would descirbe the very moment that [PERSON_NAME]"
type textarea "x"
type textarea "I would descirbe the very moment that [PERSON_NAME]"
type textarea "x"
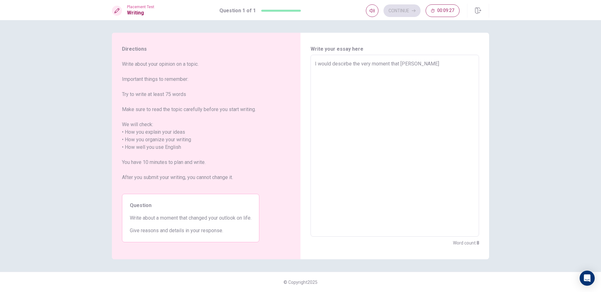
type textarea "I would descirbe the very moment that challenge"
type textarea "x"
type textarea "I would descirbe the very moment that challenges"
type textarea "x"
type textarea "I would descirbe the very moment that challenges"
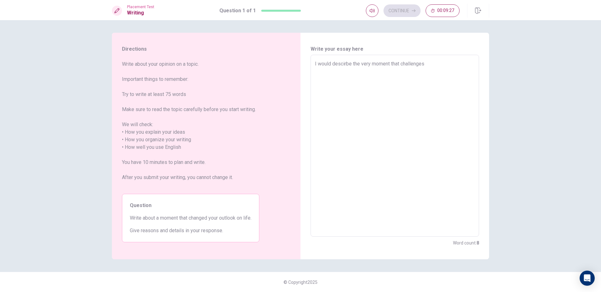
type textarea "x"
type textarea "I would descirbe the very moment that challenges m"
type textarea "x"
type textarea "I would descirbe the very moment that challenges my"
type textarea "x"
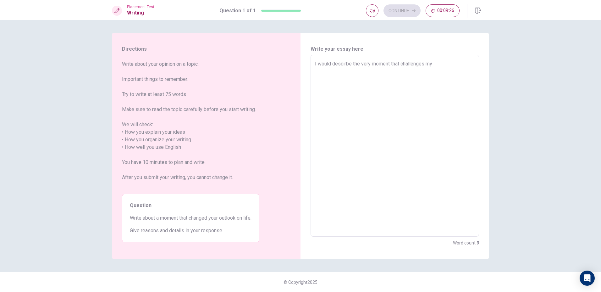
type textarea "I would descirbe the very moment that challenges my"
type textarea "x"
type textarea "I would descirbe the very moment that challenges my o"
type textarea "x"
type textarea "I would descirbe the very moment that challenges my ou"
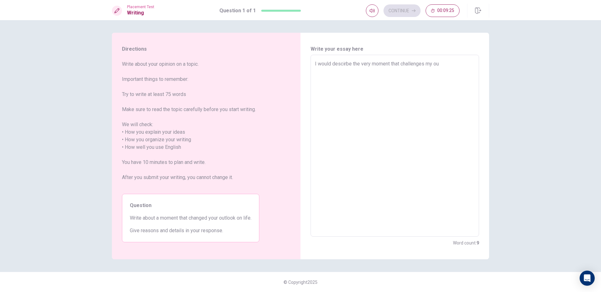
type textarea "x"
type textarea "I would descirbe the very moment that challenges my out"
type textarea "x"
type textarea "I would descirbe the very moment that challenges my out"
type textarea "x"
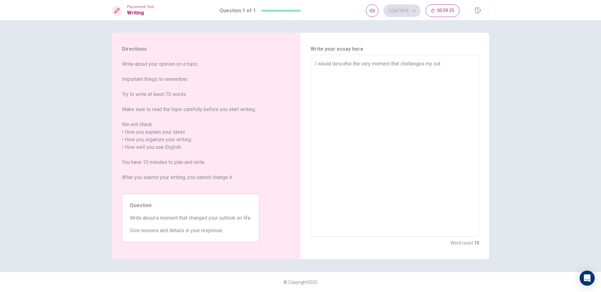
type textarea "I would descirbe the very moment that challenges my out l"
type textarea "x"
type textarea "I would descirbe the very moment that challenges my out"
type textarea "x"
type textarea "I would descirbe the very moment that challenges my out"
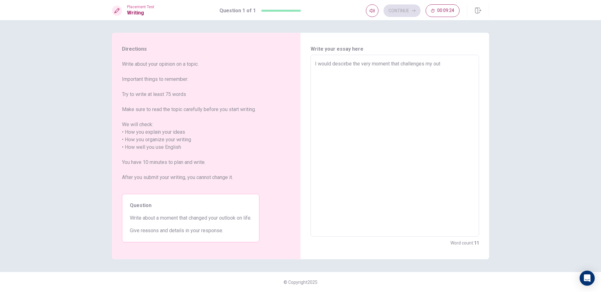
type textarea "x"
type textarea "I would descirbe the very moment that challenges my outl"
type textarea "x"
type textarea "I would descirbe the very moment that challenges my outlo"
type textarea "x"
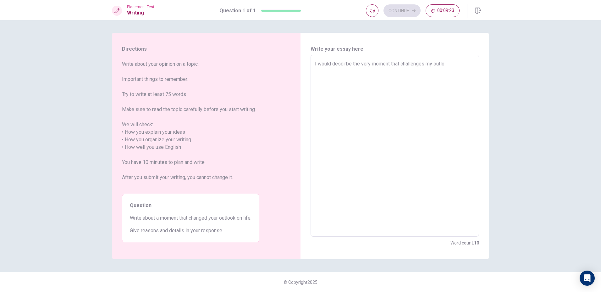
type textarea "I would descirbe the very moment that challenges my outlok"
type textarea "x"
type textarea "I would descirbe the very moment that challenges my outloke"
click at [347, 62] on textarea "I would descirbe the very moment that challenges my outlook on life as the univ…" at bounding box center [395, 145] width 160 height 171
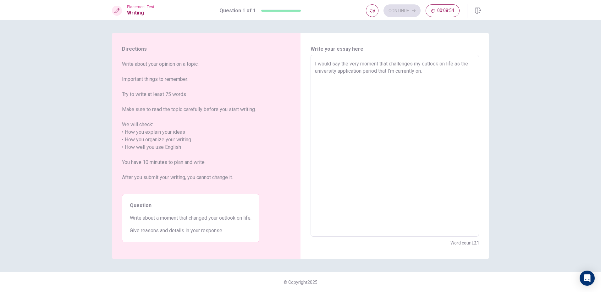
click at [444, 76] on textarea "I would say the very moment that challenges my outlook on life as the universit…" at bounding box center [395, 145] width 160 height 171
click at [462, 65] on textarea "I would say the very moment that challenges my outlook on life as the universit…" at bounding box center [395, 145] width 160 height 171
click at [443, 77] on textarea "I would say the very moment that challenges my outlook on life is the universit…" at bounding box center [395, 145] width 160 height 171
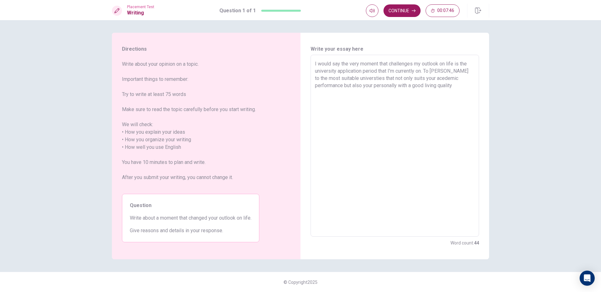
click at [404, 85] on textarea "I would say the very moment that challenges my outlook on life is the universit…" at bounding box center [395, 145] width 160 height 171
click at [444, 70] on textarea "I would say the very moment that challenges my outlook on life is the universit…" at bounding box center [395, 145] width 160 height 171
click at [361, 84] on textarea "I would say the very moment that challenges my outlook on life is the universit…" at bounding box center [395, 145] width 160 height 171
click at [385, 96] on textarea "I would say the very moment that challenges my outlook on life is the universit…" at bounding box center [395, 145] width 160 height 171
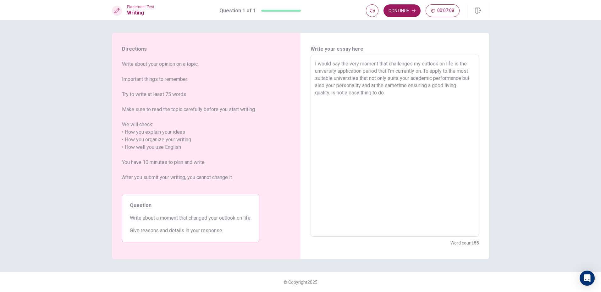
click at [332, 96] on textarea "I would say the very moment that challenges my outlook on life is the universit…" at bounding box center [395, 145] width 160 height 171
click at [397, 99] on textarea "I would say the very moment that challenges my outlook on life is the universit…" at bounding box center [395, 145] width 160 height 171
click at [418, 91] on textarea "I would say the very moment that challenges my outlook on life is the universit…" at bounding box center [395, 145] width 160 height 171
click at [471, 92] on textarea "I would say the very moment that challenges my outlook on life is the universit…" at bounding box center [395, 145] width 160 height 171
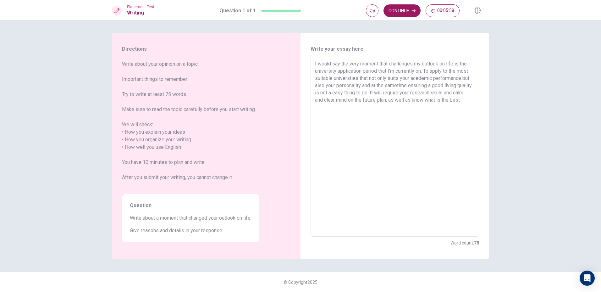
click at [316, 100] on textarea "I would say the very moment that challenges my outlook on life is the universit…" at bounding box center [395, 145] width 160 height 171
click at [372, 100] on textarea "I would say the very moment that challenges my outlook on life is the universit…" at bounding box center [395, 145] width 160 height 171
click at [422, 100] on textarea "I would say the very moment that challenges my outlook on life is the universit…" at bounding box center [395, 145] width 160 height 171
click at [432, 106] on textarea "I would say the very moment that challenges my outlook on life is the universit…" at bounding box center [395, 145] width 160 height 171
click at [456, 100] on textarea "I would say the very moment that challenges my outlook on life is the universit…" at bounding box center [395, 145] width 160 height 171
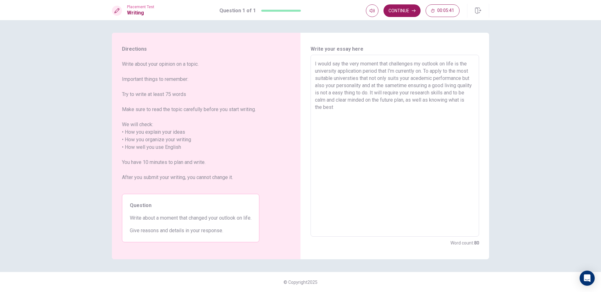
click at [356, 110] on textarea "I would say the very moment that challenges my outlook on life is the universit…" at bounding box center [395, 145] width 160 height 171
click at [337, 114] on textarea "I would say the very moment that challenges my outlook on life is the universit…" at bounding box center [395, 145] width 160 height 171
click at [375, 116] on textarea "I would say the very moment that challenges my outlook on life is the universit…" at bounding box center [395, 145] width 160 height 171
click at [352, 114] on textarea "I would say the very moment that challenges my outlook on life is the universit…" at bounding box center [395, 145] width 160 height 171
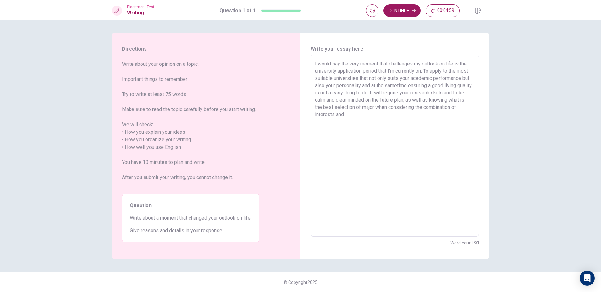
click at [358, 116] on textarea "I would say the very moment that challenges my outlook on life is the universit…" at bounding box center [395, 145] width 160 height 171
drag, startPoint x: 421, startPoint y: 114, endPoint x: 439, endPoint y: 112, distance: 18.3
click at [439, 112] on textarea "I would say the very moment that challenges my outlook on life is the universit…" at bounding box center [395, 145] width 160 height 171
drag, startPoint x: 434, startPoint y: 115, endPoint x: 423, endPoint y: 116, distance: 11.0
click at [423, 116] on textarea "I would say the very moment that challenges my outlook on life is the universit…" at bounding box center [395, 145] width 160 height 171
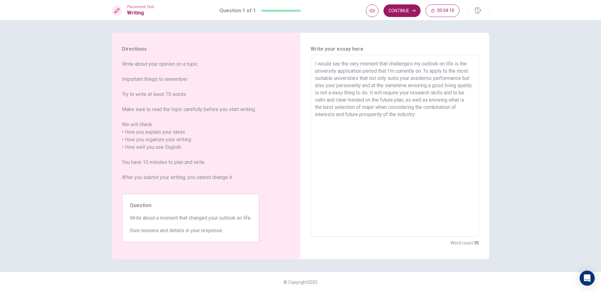
drag, startPoint x: 435, startPoint y: 113, endPoint x: 276, endPoint y: 57, distance: 168.3
click at [276, 57] on div "Directions Write about your opinion on a topic. Important things to remember: T…" at bounding box center [300, 146] width 377 height 226
click at [434, 124] on textarea "I would say the very moment that challenges my outlook on life is the universit…" at bounding box center [395, 145] width 160 height 171
drag, startPoint x: 414, startPoint y: 63, endPoint x: 391, endPoint y: 63, distance: 22.6
click at [391, 63] on textarea "I would say the very moment that challenges my outlook on life is the universit…" at bounding box center [395, 145] width 160 height 171
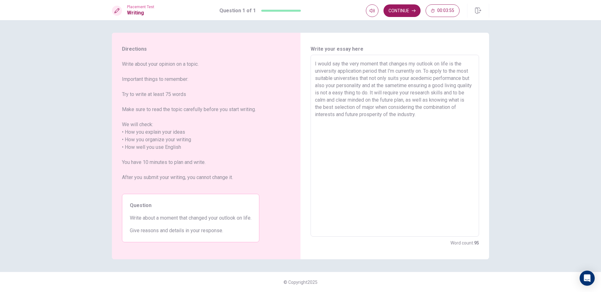
click at [424, 114] on textarea "I would say the very moment that changes my outlook on life is the university a…" at bounding box center [395, 145] width 160 height 171
click at [419, 114] on textarea "I would say the very moment that changes my outlook on life is the university a…" at bounding box center [395, 145] width 160 height 171
click at [422, 115] on textarea "I would say the very moment that changes my outlook on life is the university a…" at bounding box center [395, 145] width 160 height 171
click at [414, 127] on textarea "I would say the very moment that changes my outlook on life is the university a…" at bounding box center [395, 145] width 160 height 171
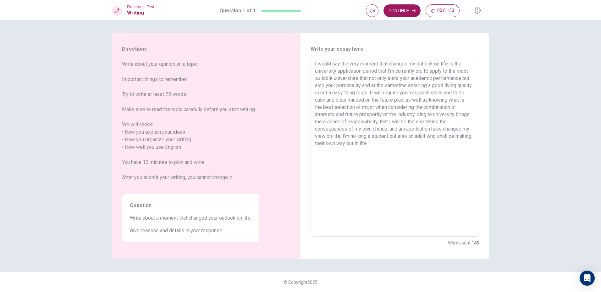
click at [385, 93] on textarea "I would say the very moment that changes my outlook on life is the university a…" at bounding box center [395, 145] width 160 height 171
click at [398, 123] on textarea "I would say the very moment that changes my outlook on life is the university a…" at bounding box center [395, 145] width 160 height 171
click at [404, 121] on textarea "I would say the very moment that changes my outlook on life is the university a…" at bounding box center [395, 145] width 160 height 171
click at [445, 123] on textarea "I would say the very moment that changes my outlook on life is the university a…" at bounding box center [395, 145] width 160 height 171
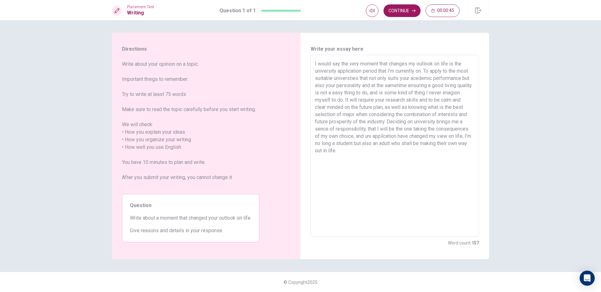
click at [446, 122] on textarea "I would say the very moment that changes my outlook on life is the university a…" at bounding box center [395, 145] width 160 height 171
click at [407, 120] on textarea "I would say the very moment that changes my outlook on life is the university a…" at bounding box center [395, 145] width 160 height 171
click at [399, 149] on textarea "I would say the very moment that changes my outlook on life is the university a…" at bounding box center [395, 145] width 160 height 171
click at [407, 137] on textarea "I would say the very moment that changes my outlook on life is the university a…" at bounding box center [395, 145] width 160 height 171
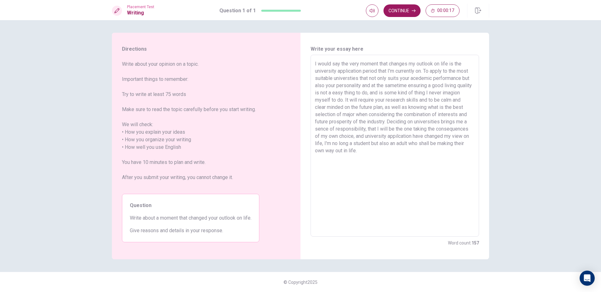
click at [401, 142] on textarea "I would say the very moment that changes my outlook on life is the university a…" at bounding box center [395, 145] width 160 height 171
click at [419, 144] on textarea "I would say the very moment that changes my outlook on life is the university a…" at bounding box center [395, 145] width 160 height 171
click at [458, 142] on textarea "I would say the very moment that changes my outlook on life is the university a…" at bounding box center [395, 145] width 160 height 171
click at [419, 152] on textarea "I would say the very moment that changes my outlook on life is the university a…" at bounding box center [395, 145] width 160 height 171
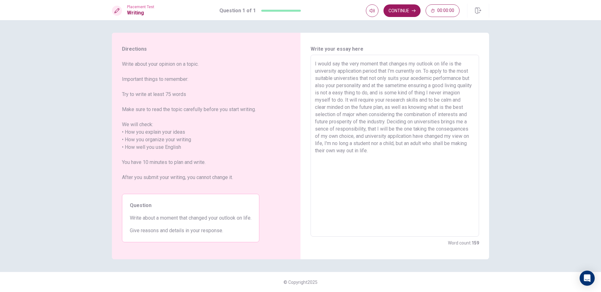
click at [404, 151] on textarea "I would say the very moment that changes my outlook on life is the university a…" at bounding box center [395, 145] width 160 height 171
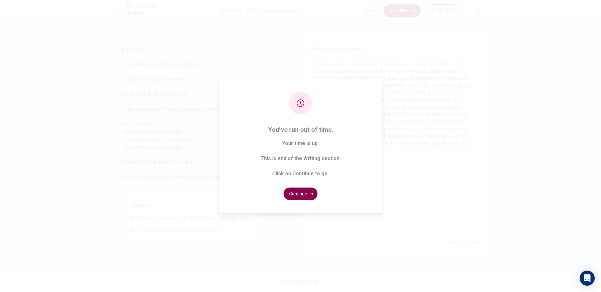
click at [299, 194] on button "Continue" at bounding box center [301, 193] width 34 height 13
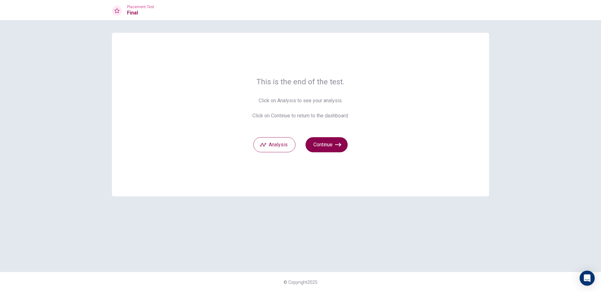
click at [339, 146] on icon "button" at bounding box center [338, 144] width 6 height 6
